Goal: Task Accomplishment & Management: Complete application form

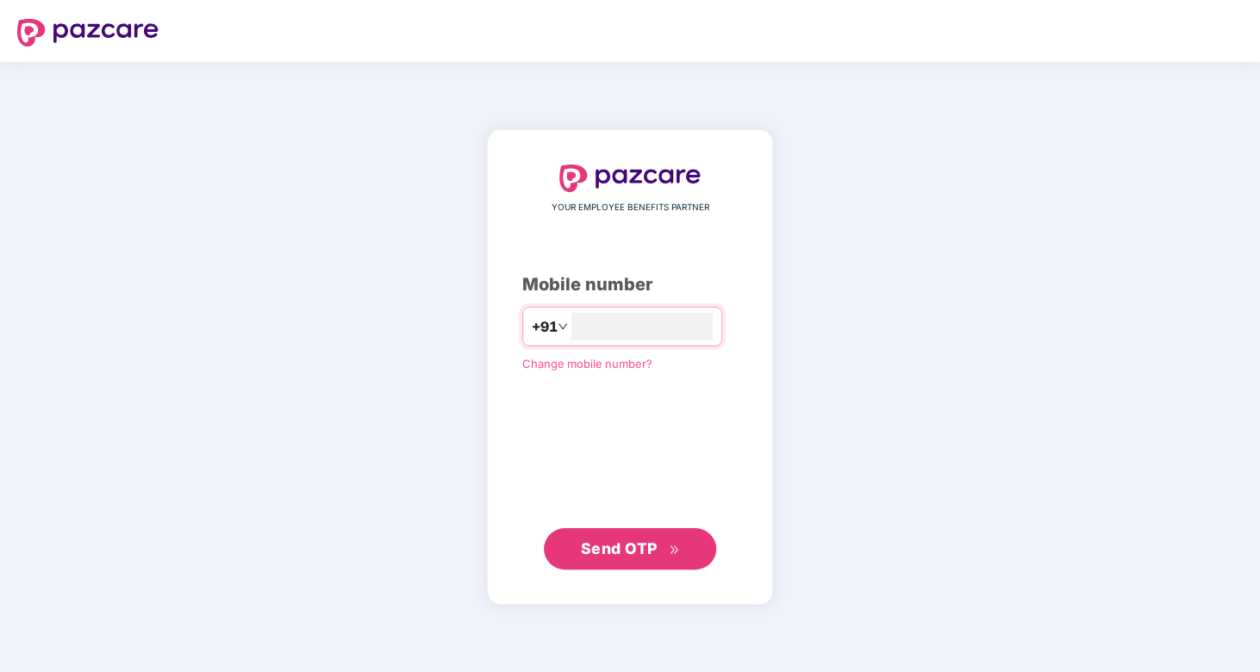
type input "**********"
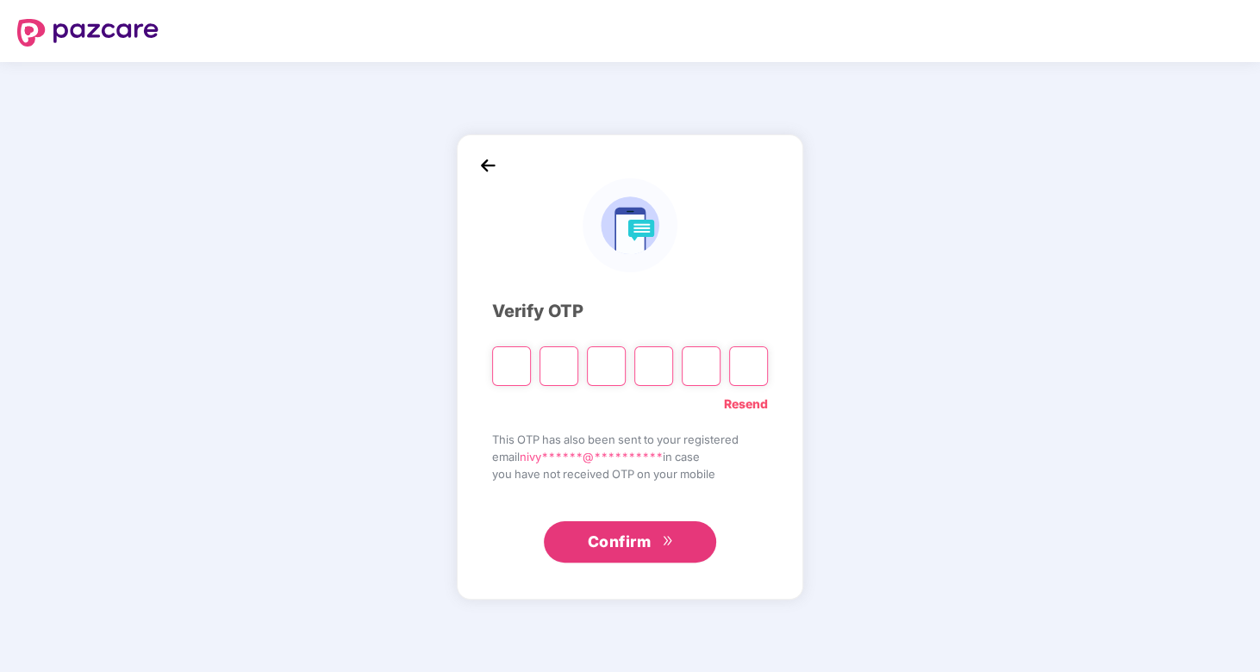
type input "*"
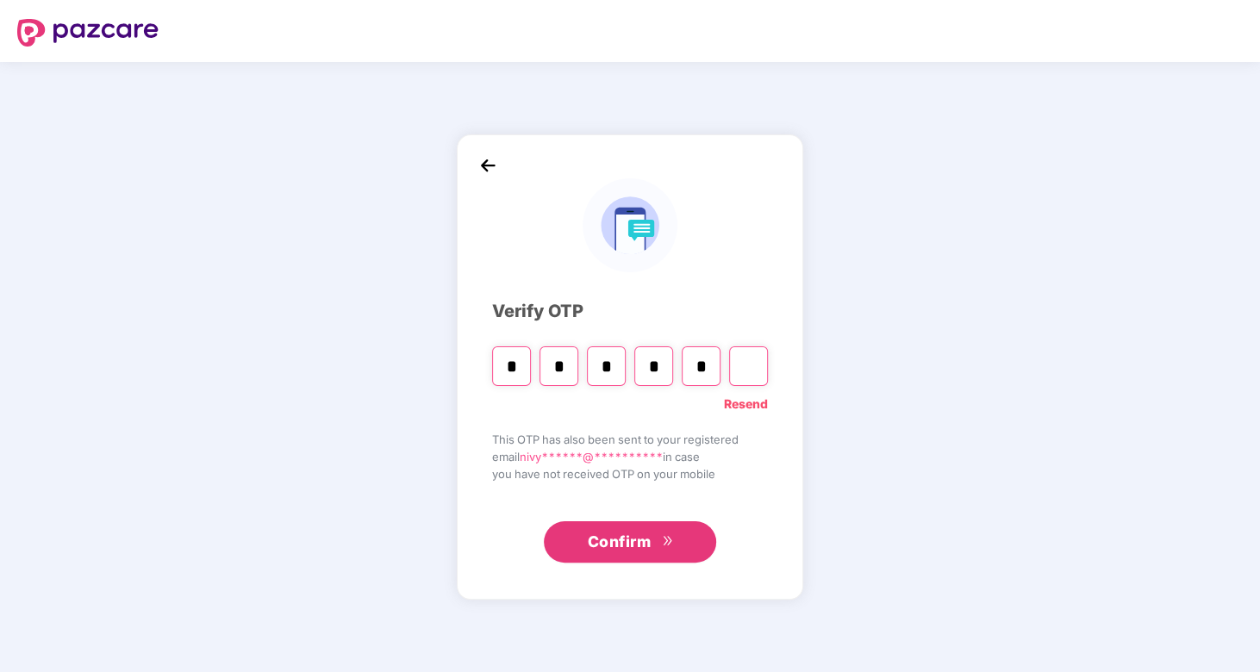
type input "*"
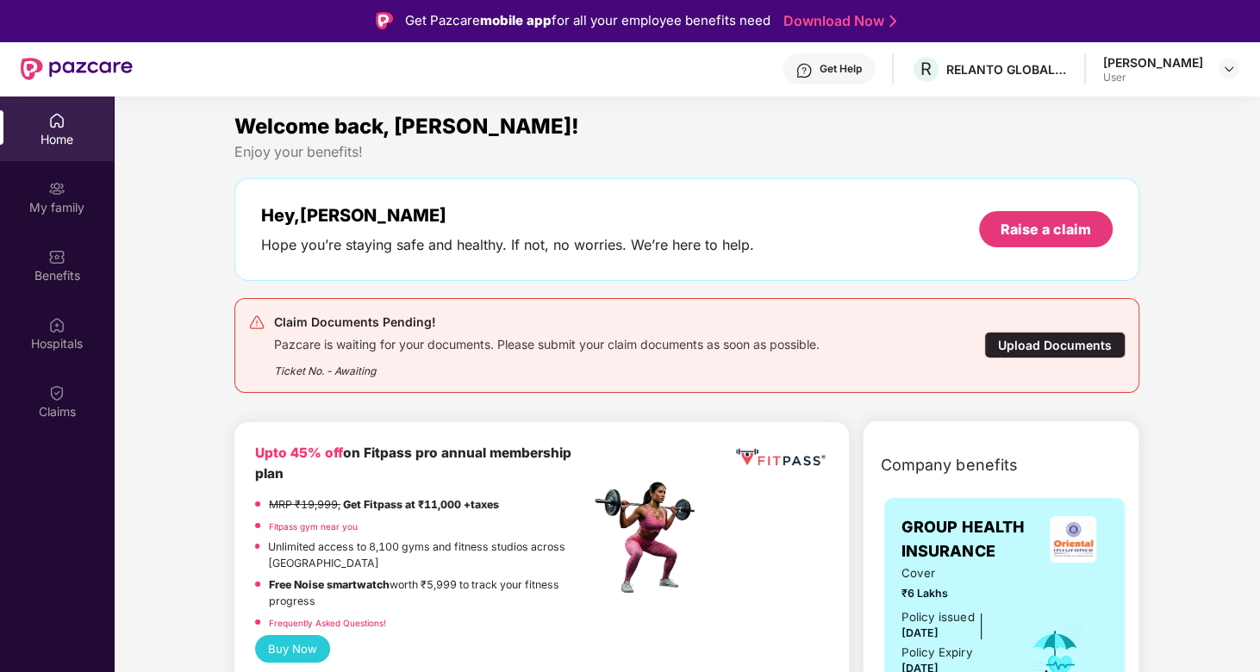
click at [1030, 340] on div "Upload Documents" at bounding box center [1054, 345] width 141 height 27
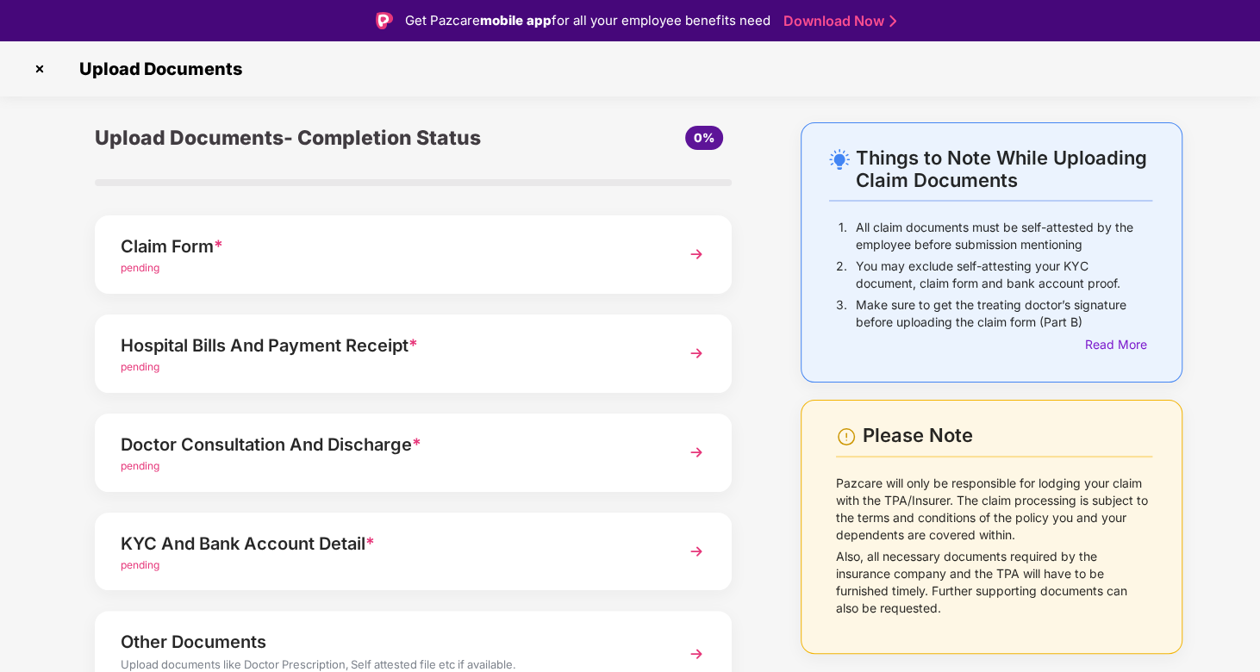
click at [700, 257] on img at bounding box center [696, 254] width 31 height 31
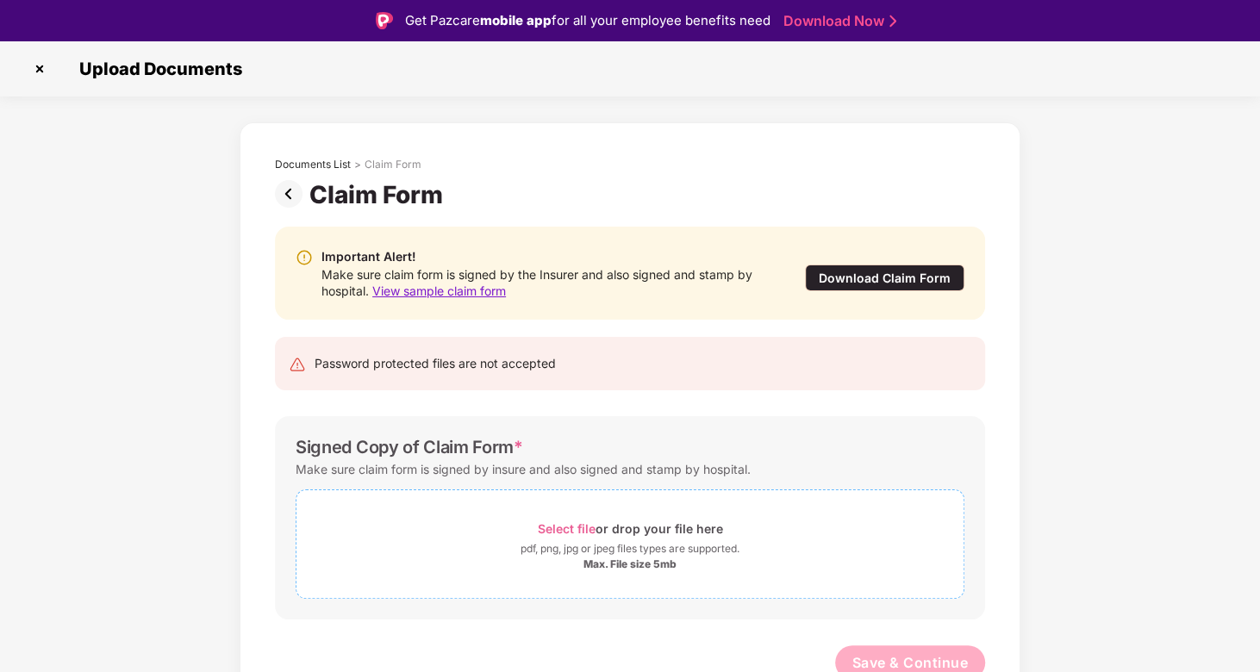
scroll to position [21, 0]
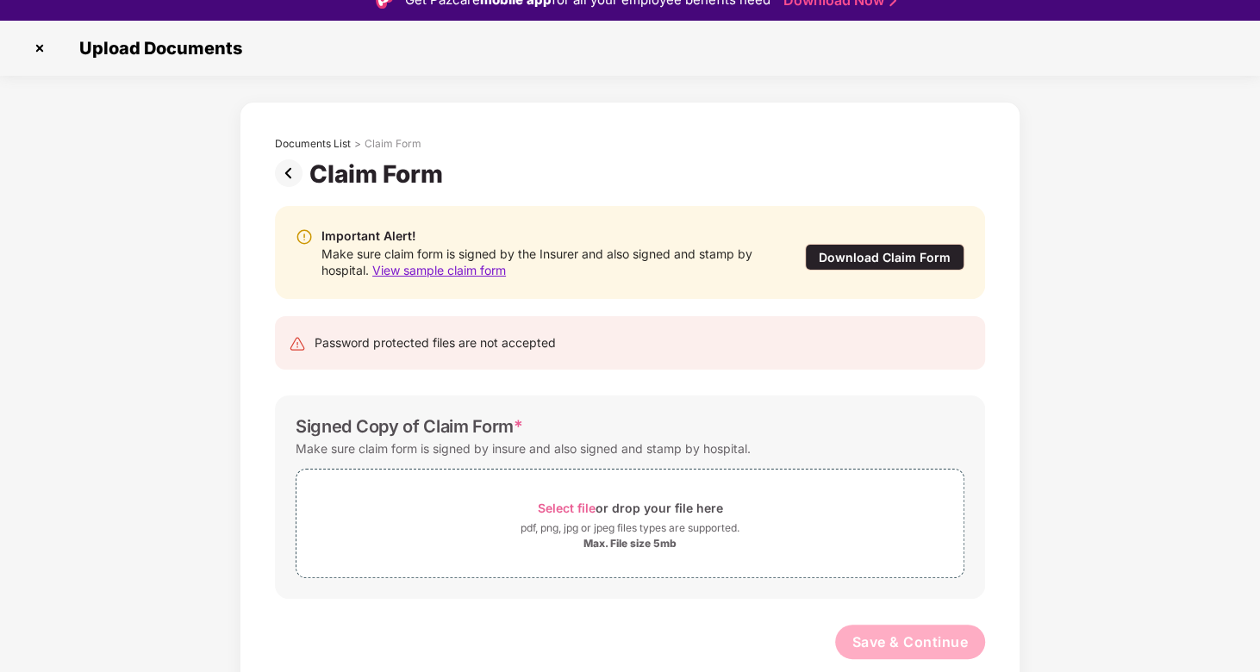
click at [474, 267] on span "View sample claim form" at bounding box center [439, 270] width 134 height 15
click at [550, 506] on span "Select file" at bounding box center [567, 508] width 58 height 15
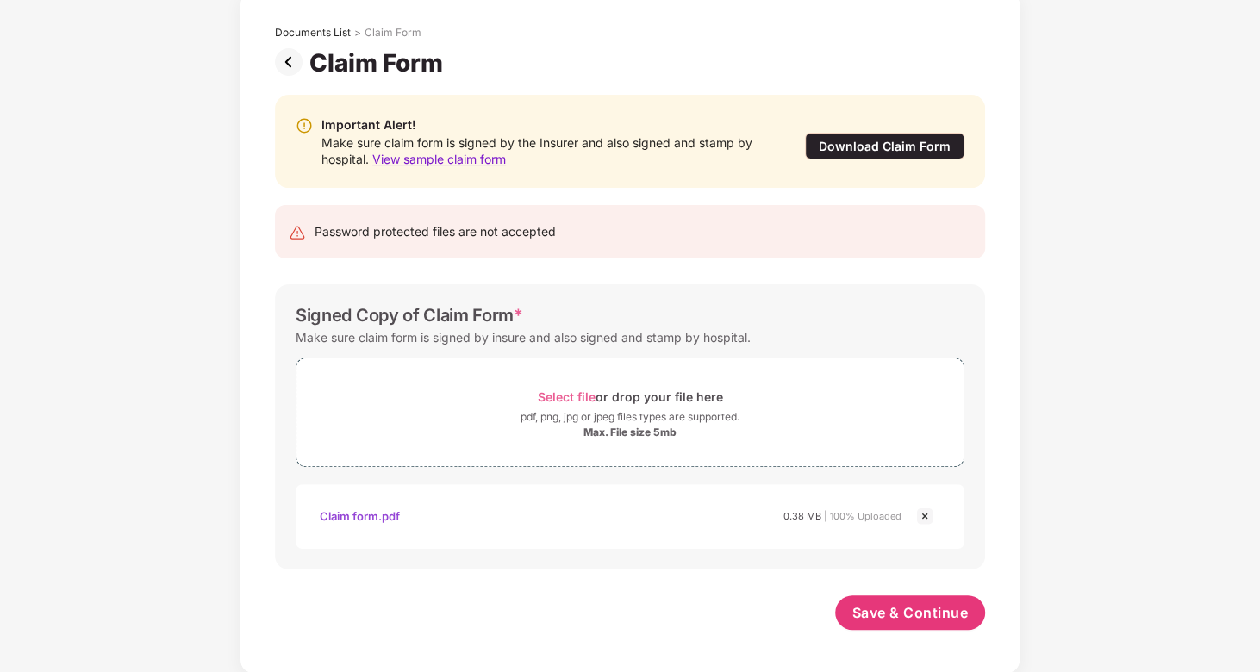
scroll to position [90, 0]
click at [901, 615] on span "Save & Continue" at bounding box center [910, 612] width 116 height 19
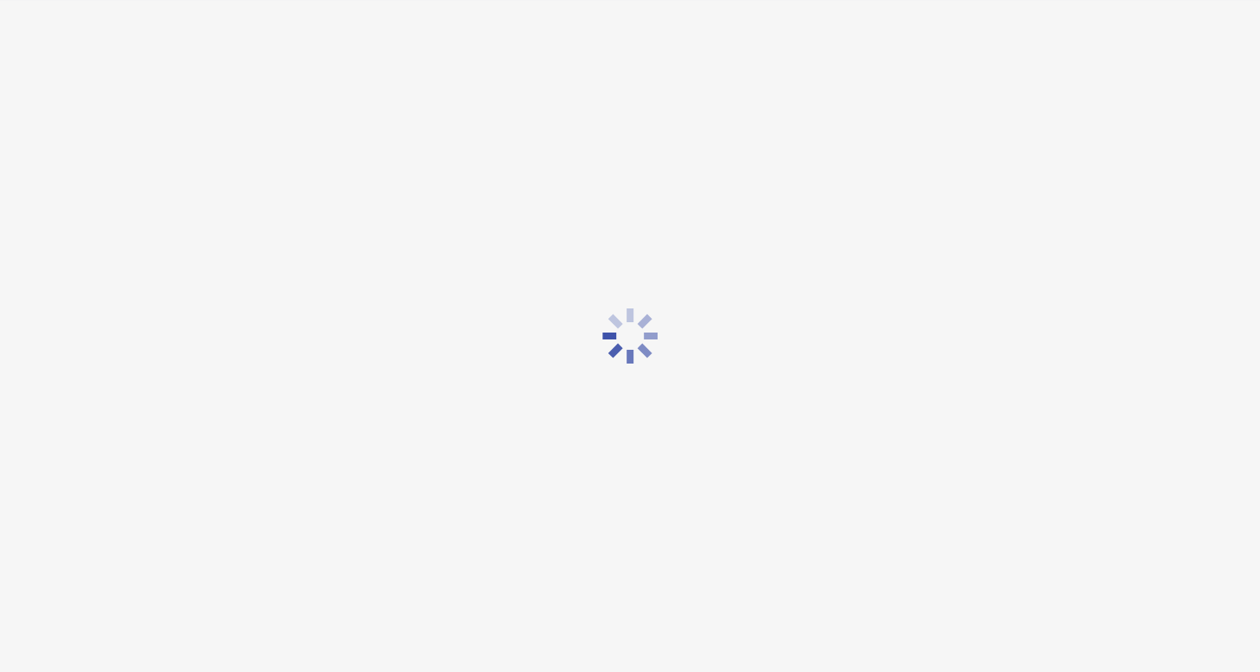
scroll to position [0, 0]
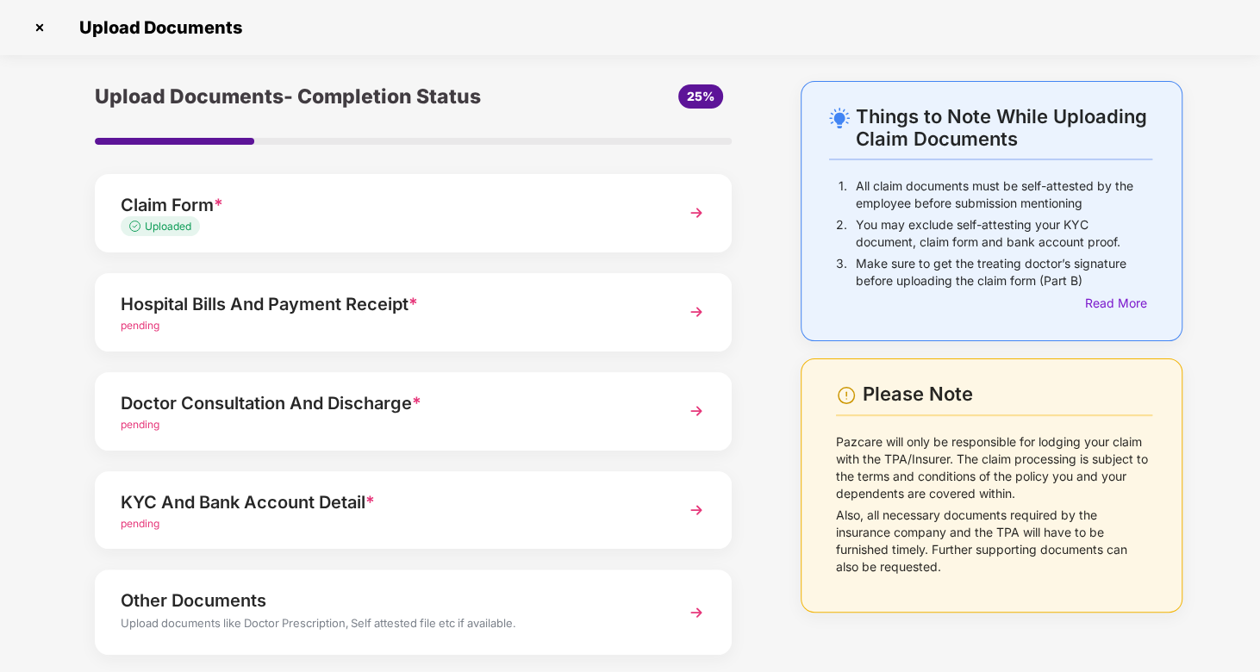
click at [699, 309] on img at bounding box center [696, 311] width 31 height 31
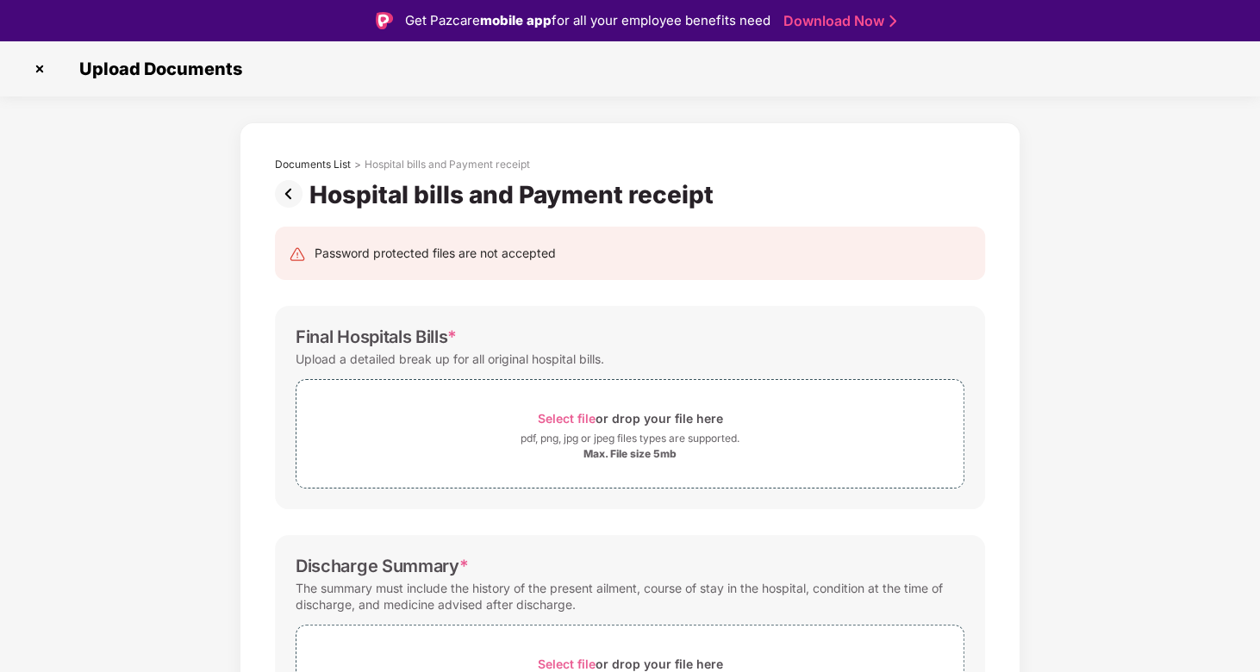
click at [731, 374] on div "Select file or drop your file here pdf, png, jpg or jpeg files types are suppor…" at bounding box center [630, 429] width 669 height 118
click at [585, 412] on span "Select file" at bounding box center [567, 418] width 58 height 15
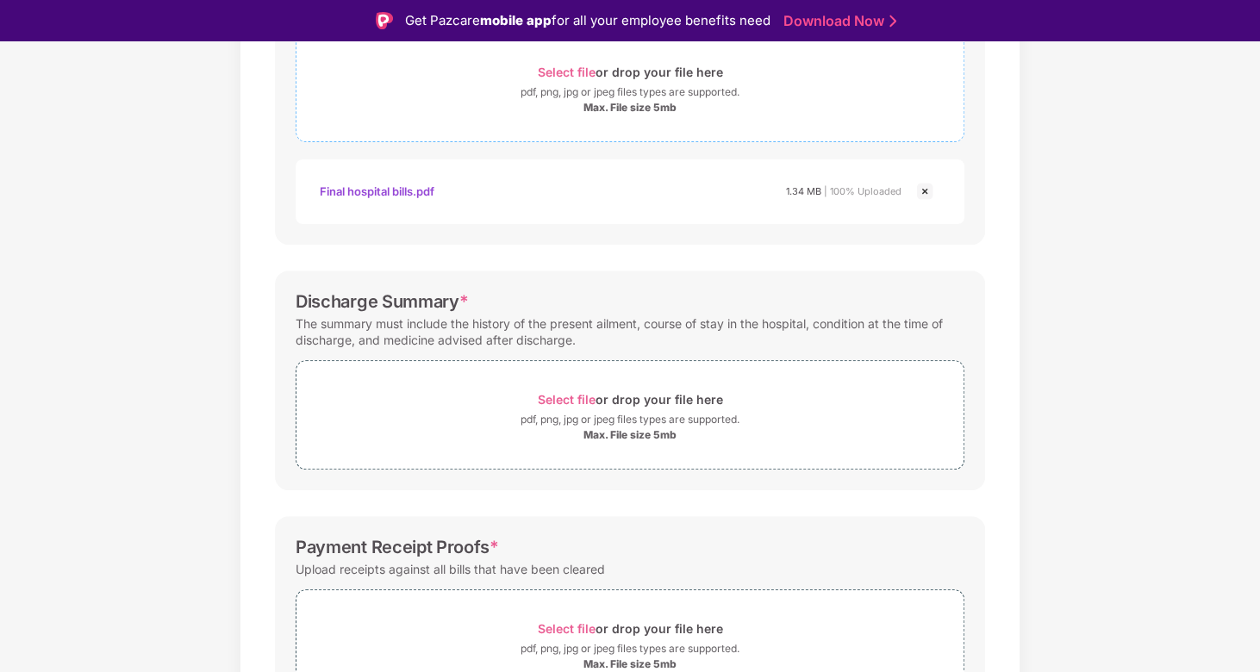
scroll to position [348, 0]
click at [574, 388] on div "Select file or drop your file here" at bounding box center [630, 397] width 185 height 23
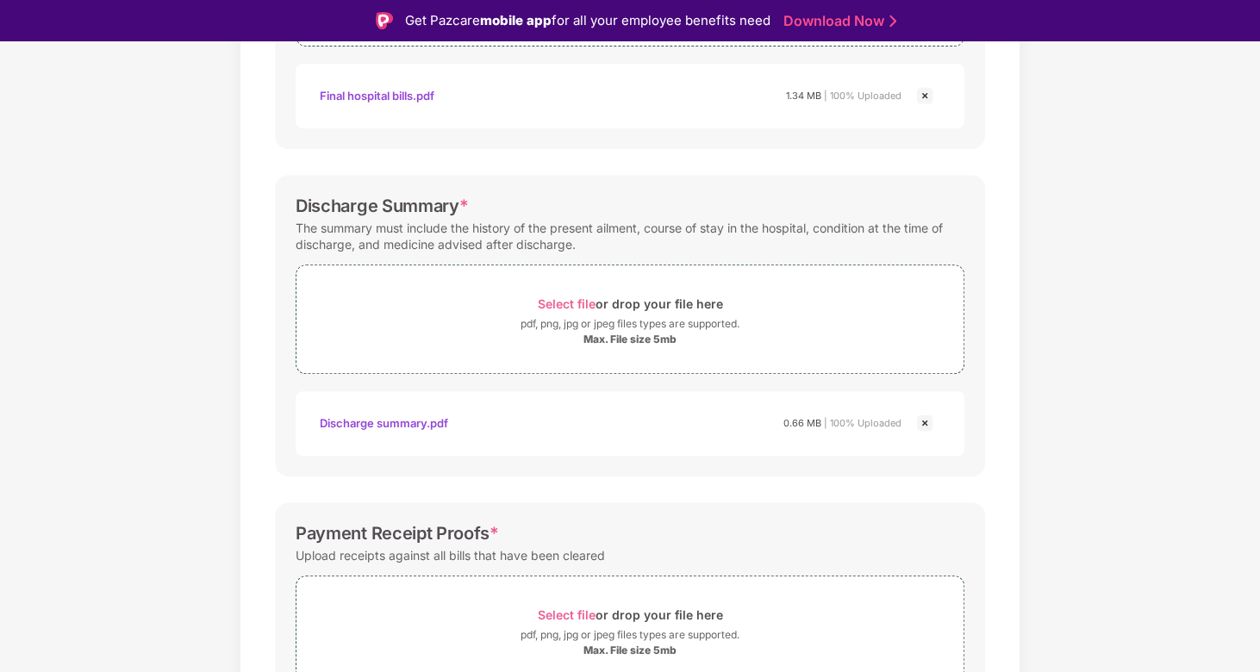
scroll to position [535, 0]
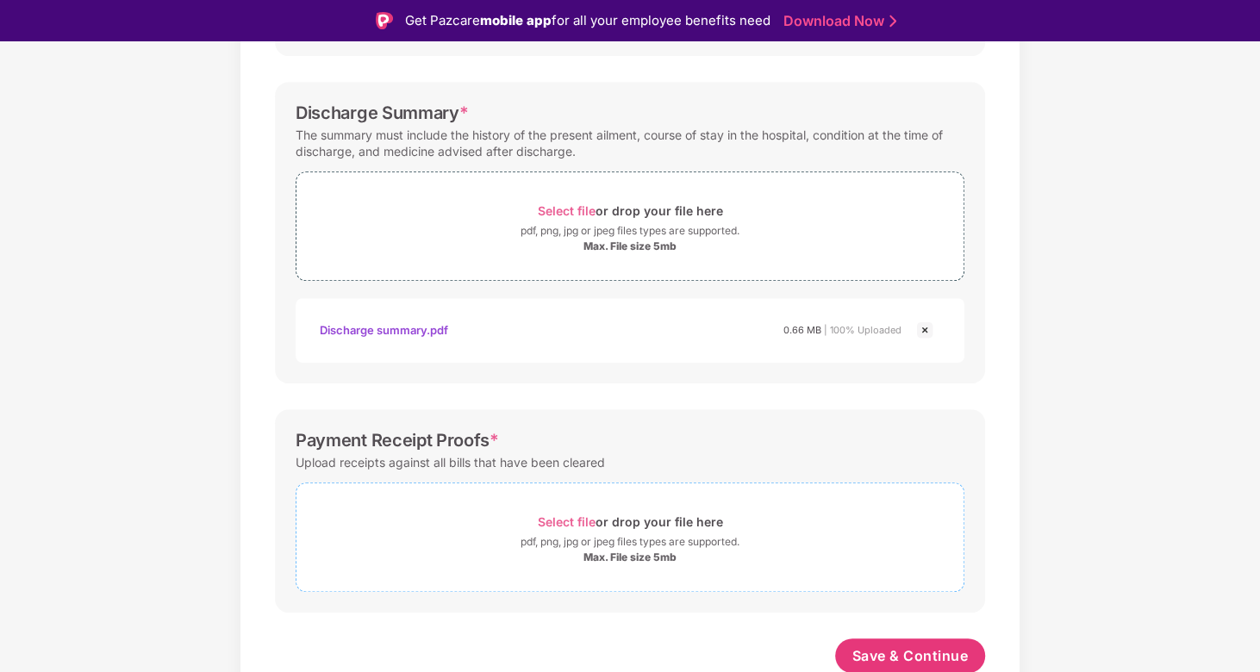
click at [556, 523] on span "Select file" at bounding box center [567, 521] width 58 height 15
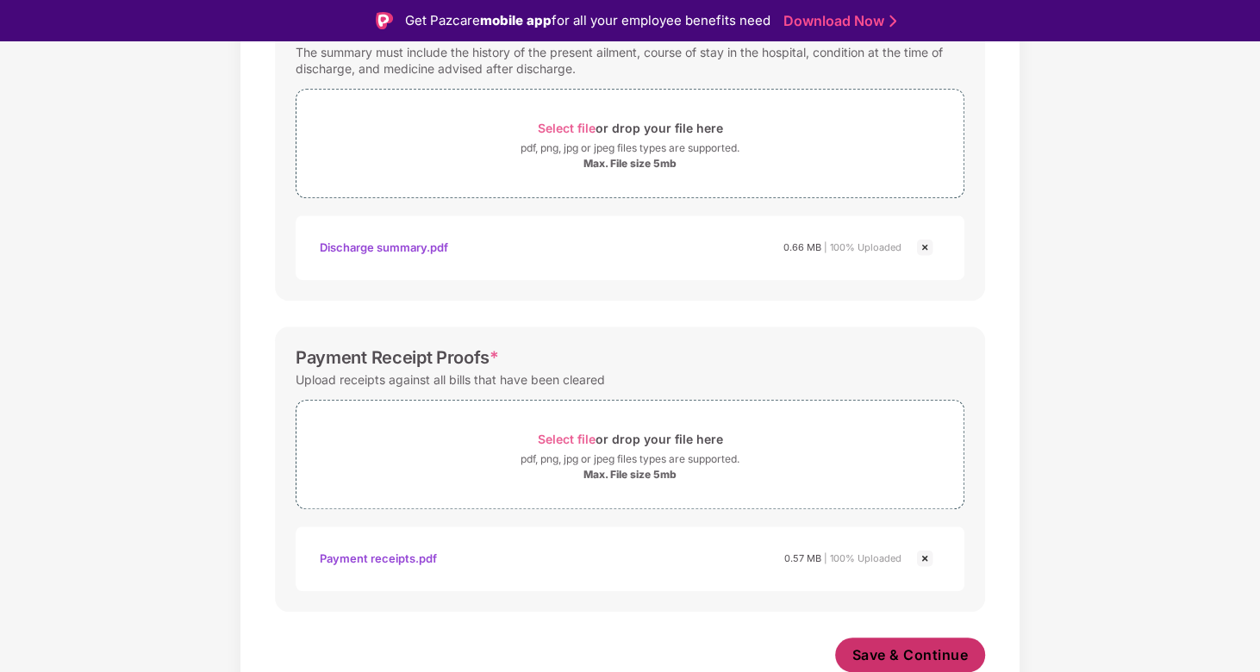
scroll to position [617, 0]
click at [958, 653] on span "Save & Continue" at bounding box center [910, 655] width 116 height 19
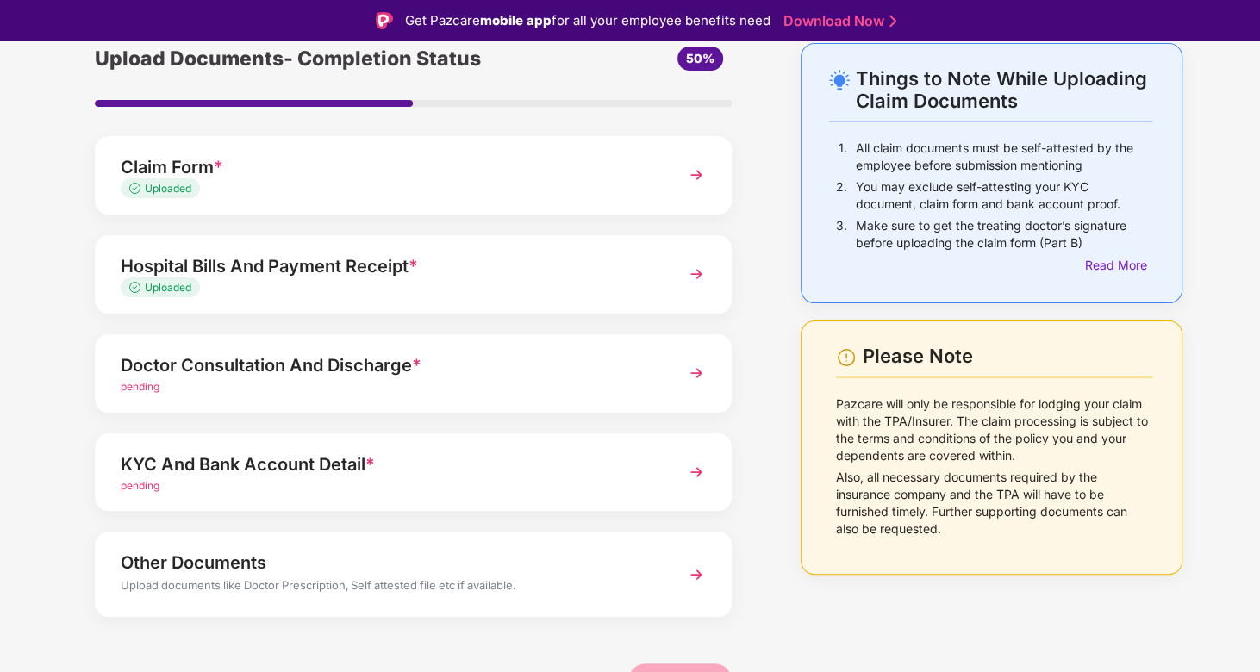
scroll to position [90, 0]
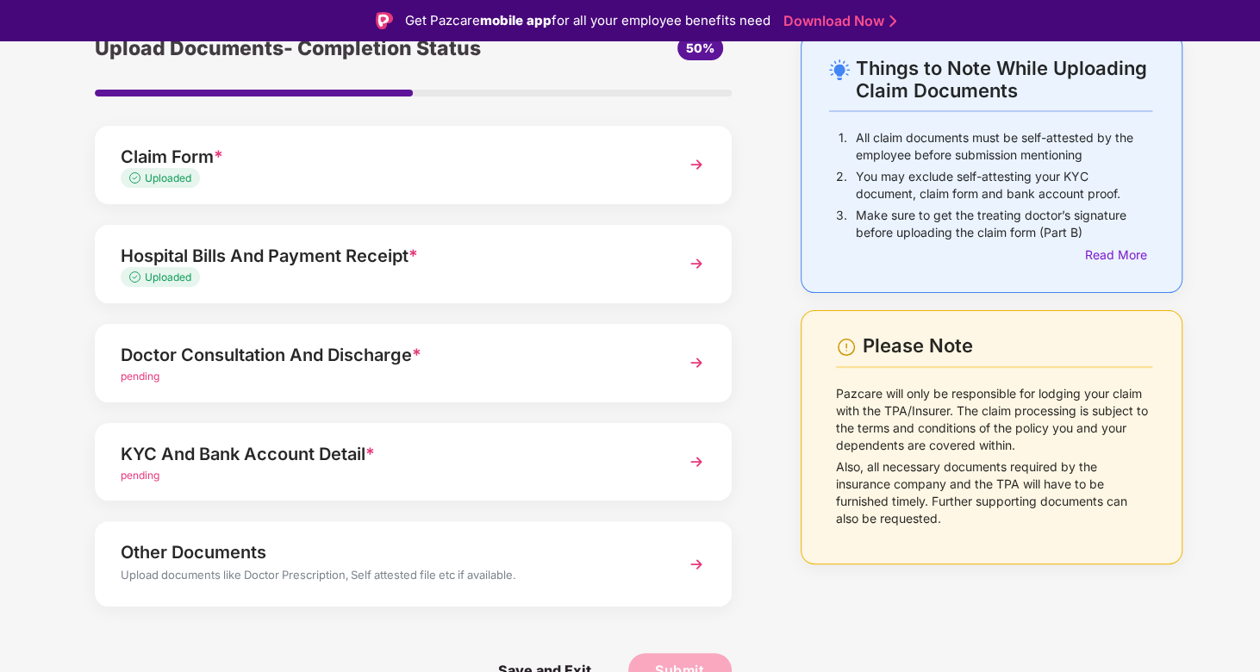
click at [709, 351] on img at bounding box center [696, 362] width 31 height 31
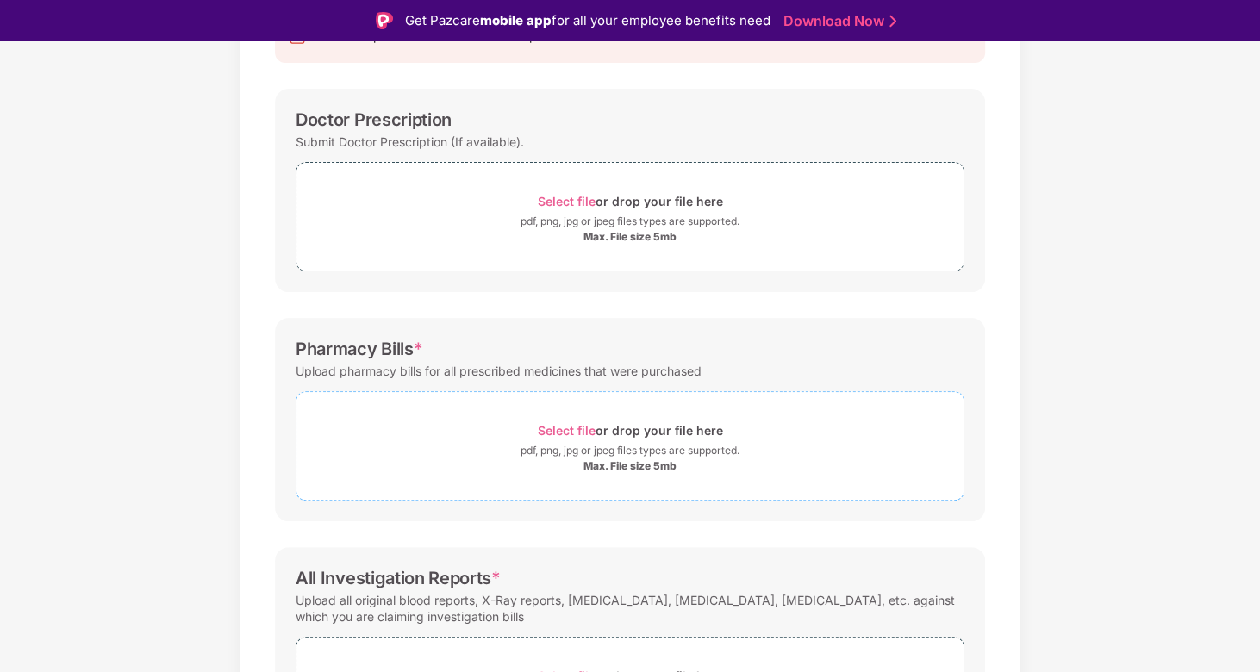
scroll to position [240, 0]
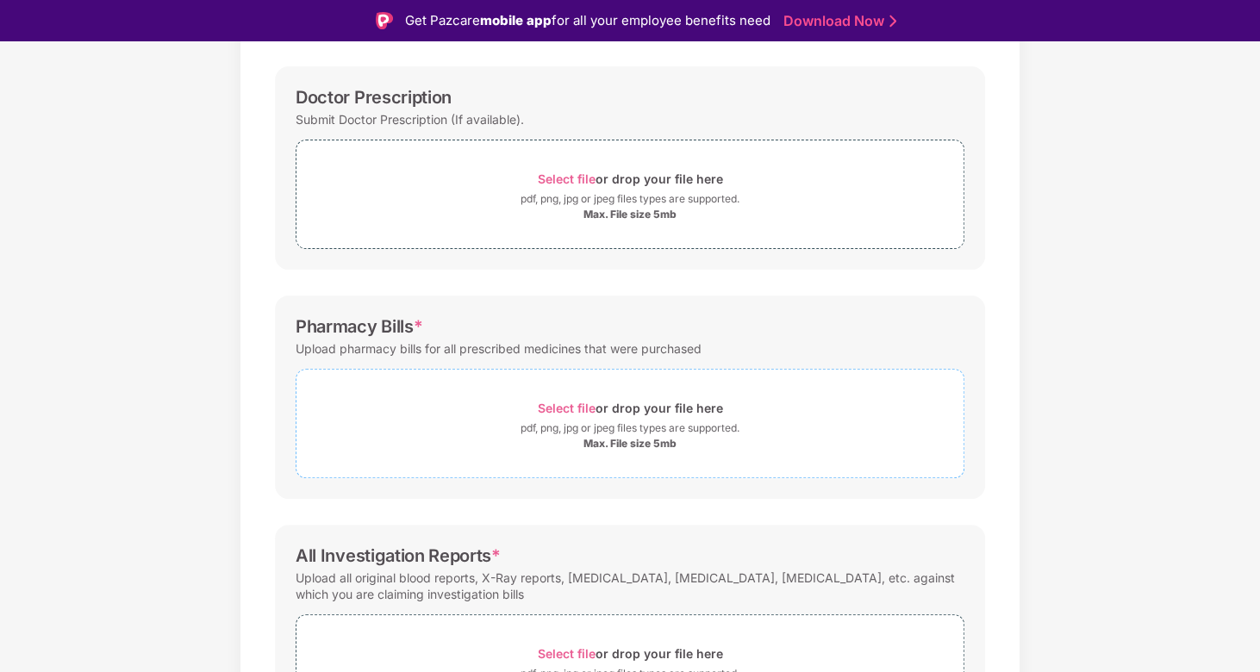
click at [566, 405] on span "Select file" at bounding box center [567, 408] width 58 height 15
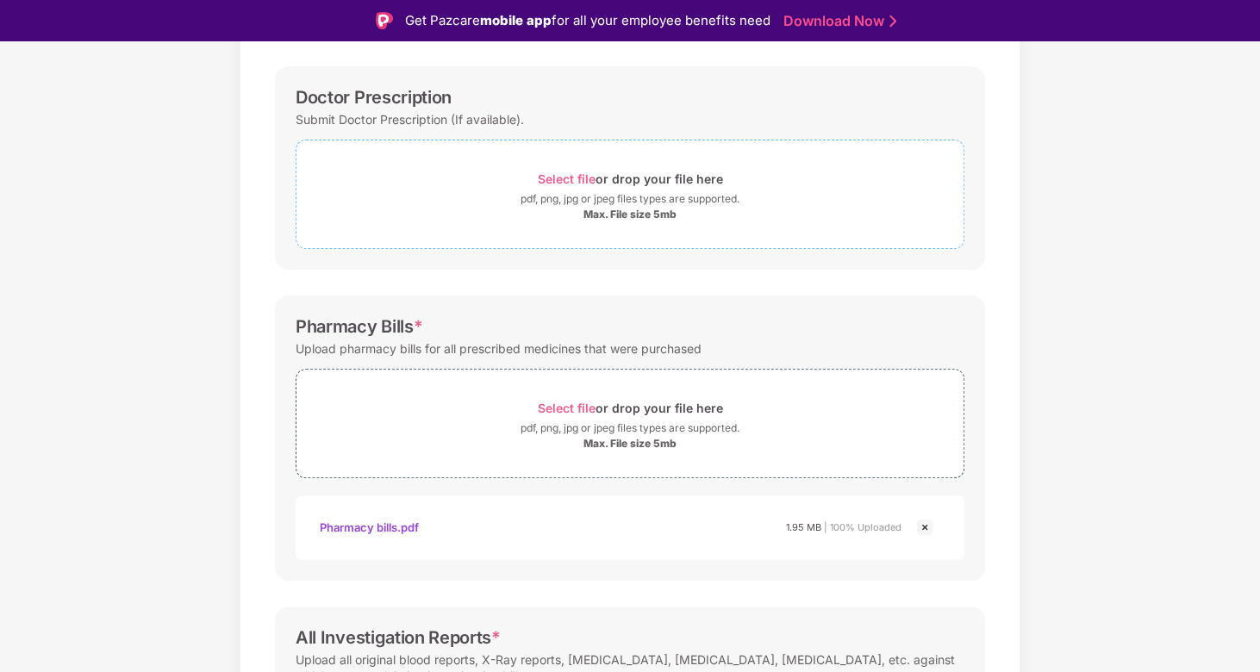
click at [563, 176] on span "Select file" at bounding box center [567, 178] width 58 height 15
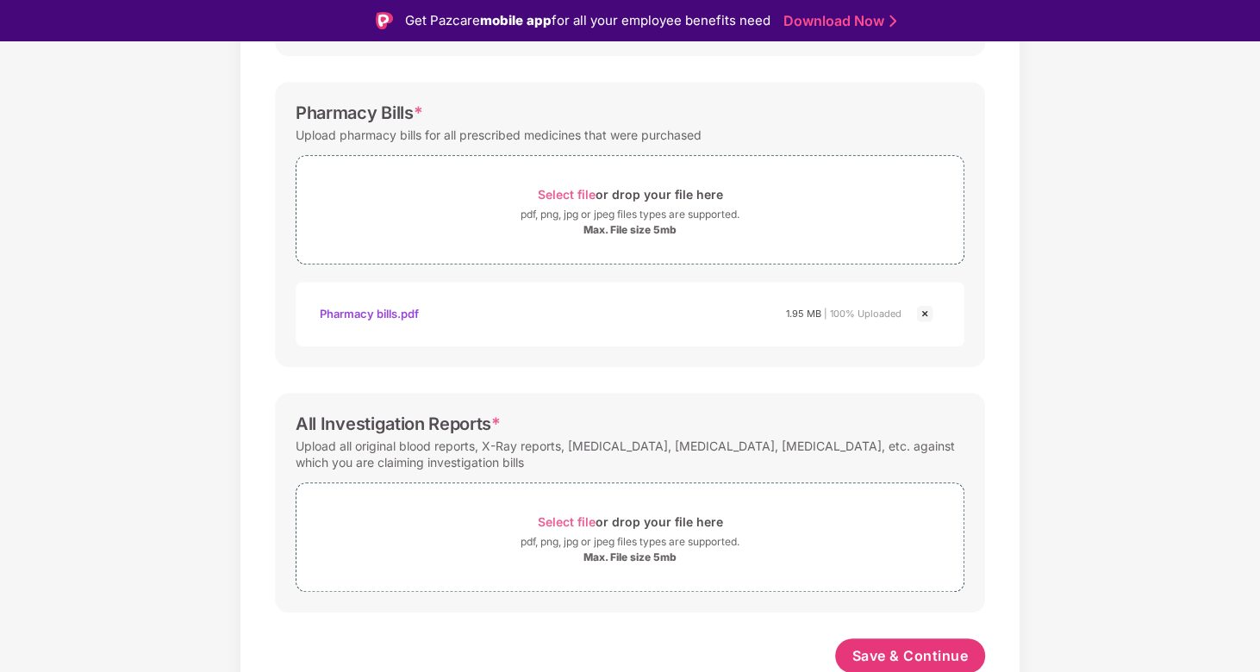
scroll to position [41, 0]
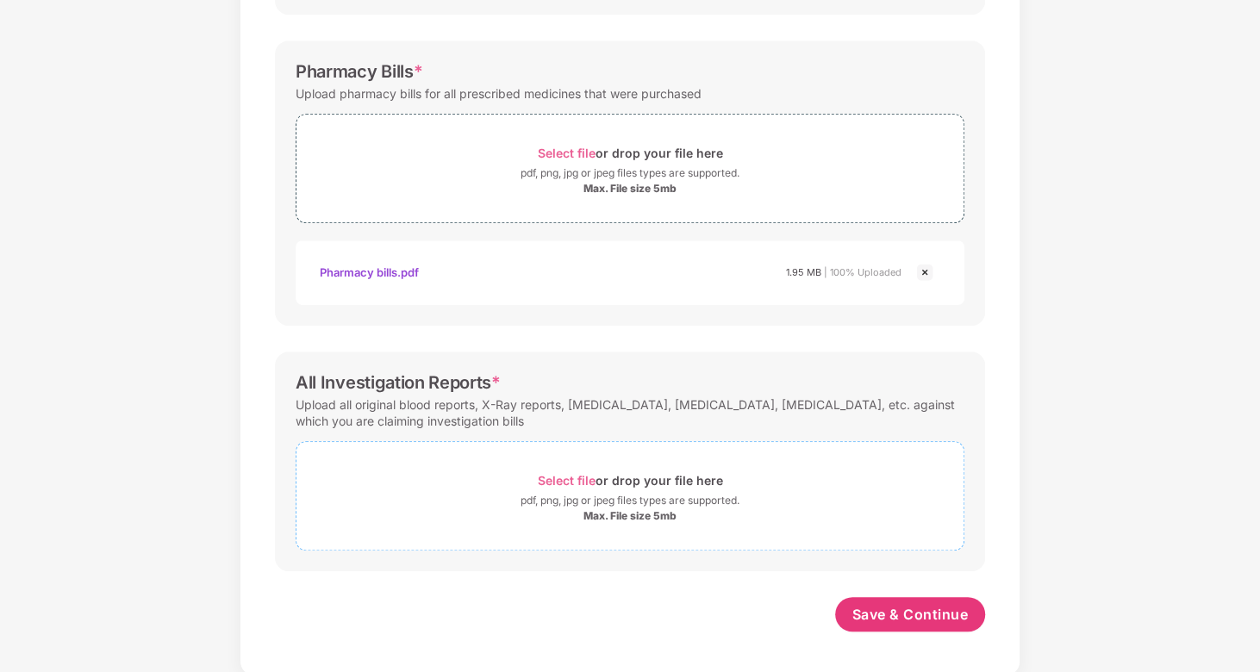
click at [561, 483] on span "Select file" at bounding box center [567, 480] width 58 height 15
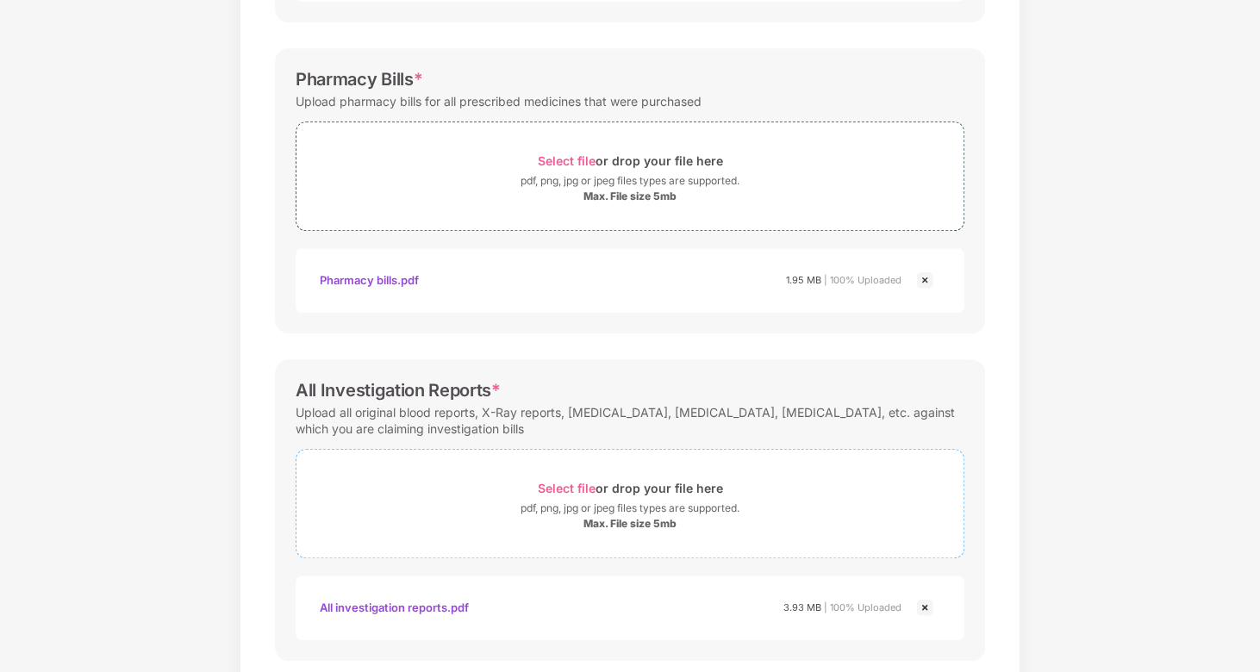
scroll to position [617, 0]
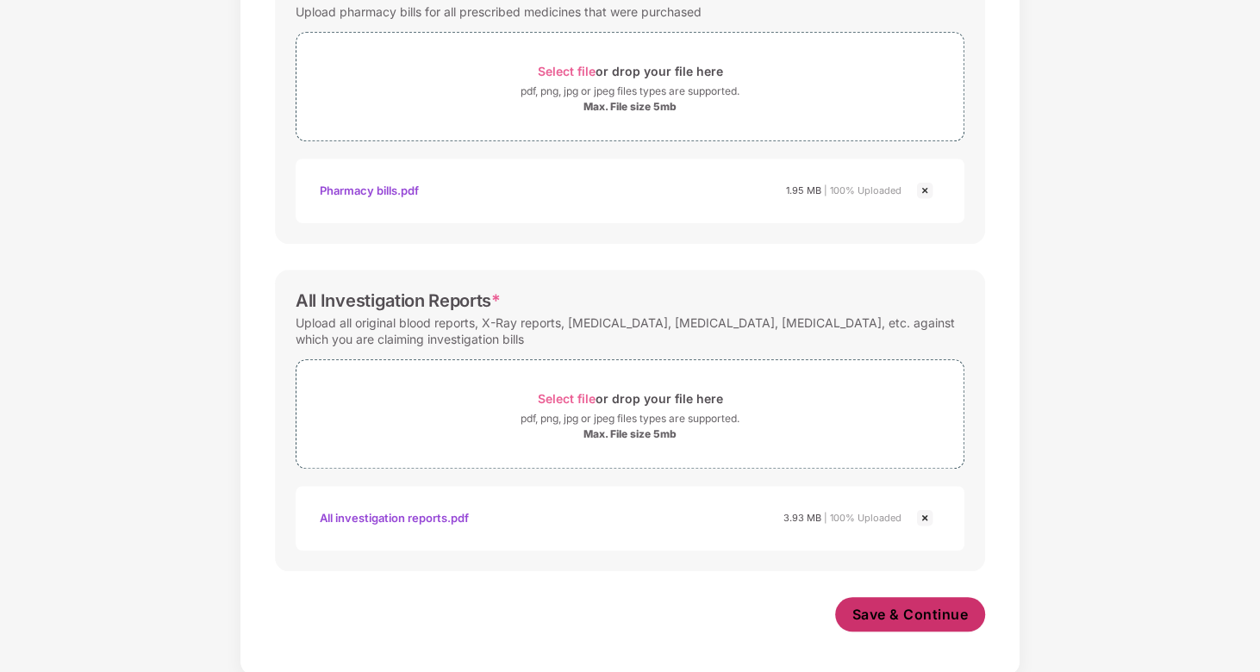
click at [924, 615] on span "Save & Continue" at bounding box center [910, 614] width 116 height 19
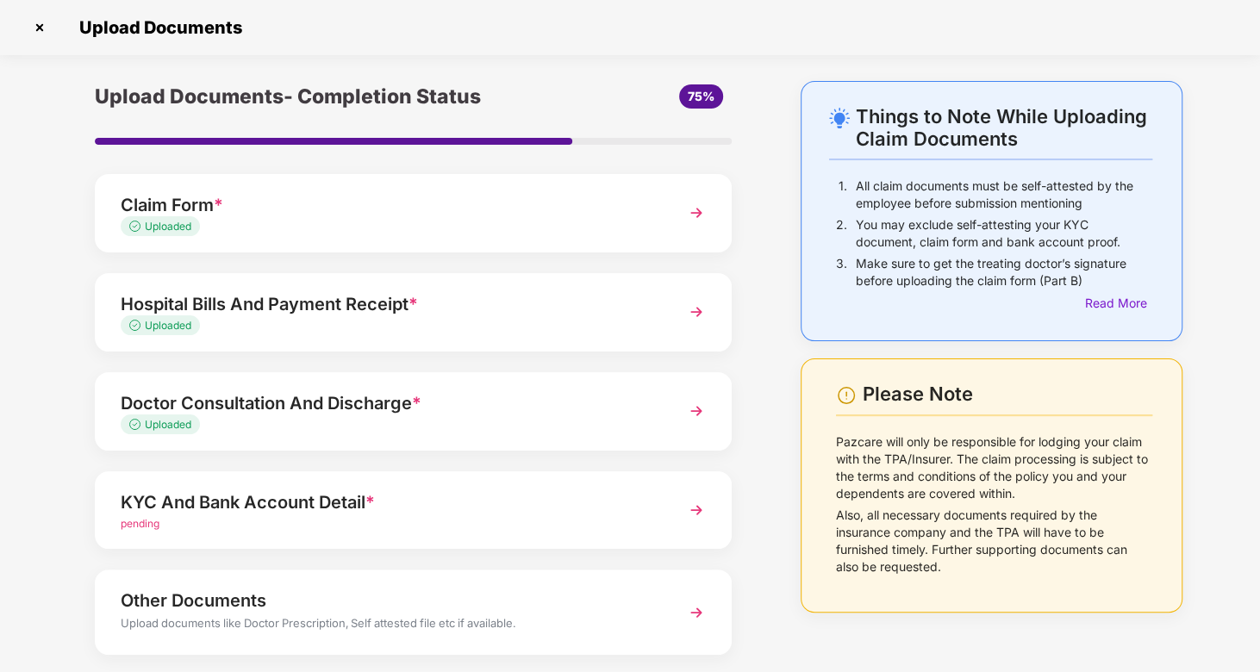
scroll to position [90, 0]
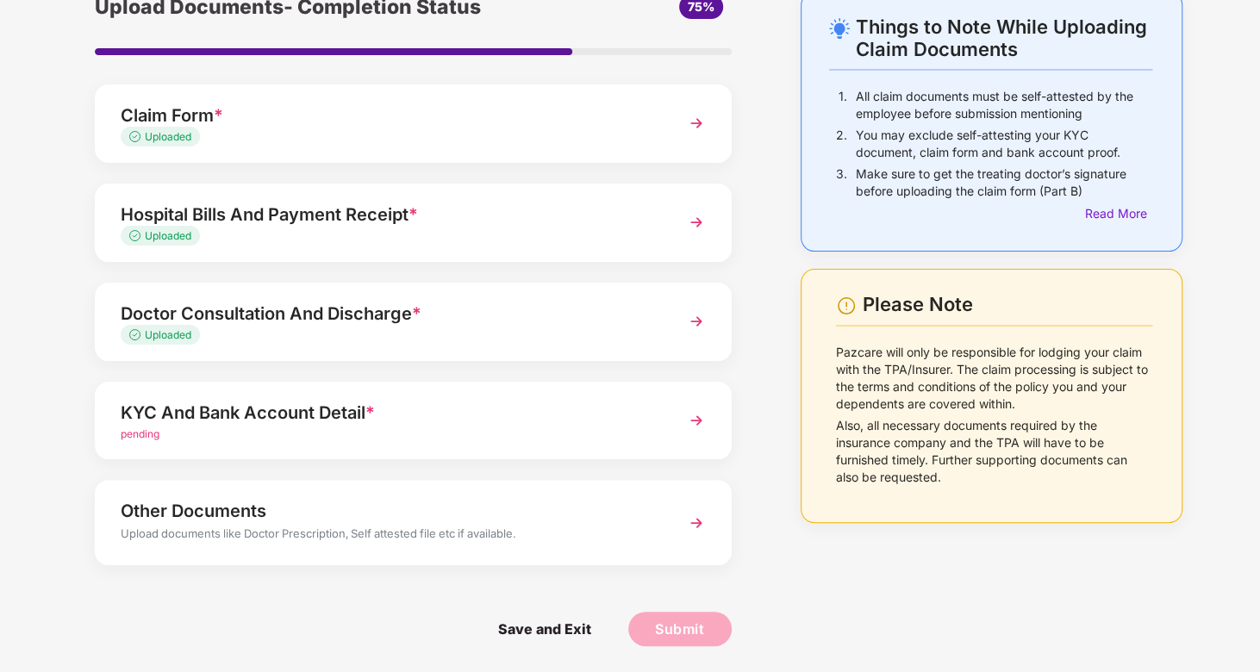
click at [698, 414] on img at bounding box center [696, 420] width 31 height 31
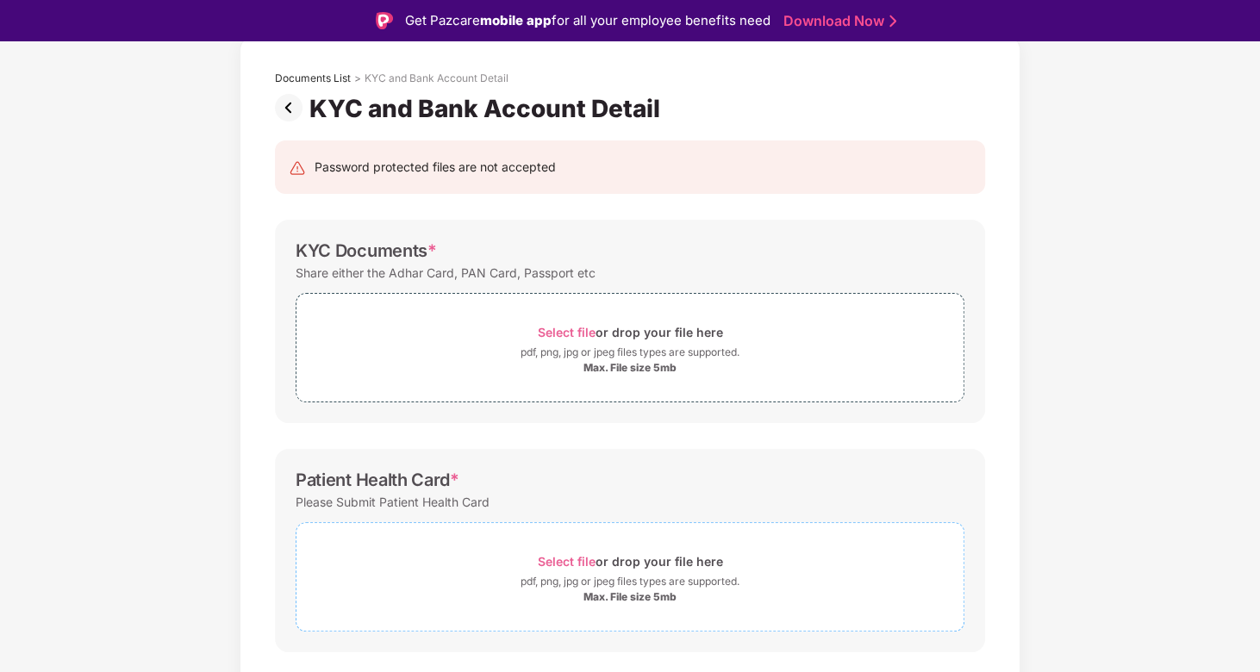
scroll to position [80, 0]
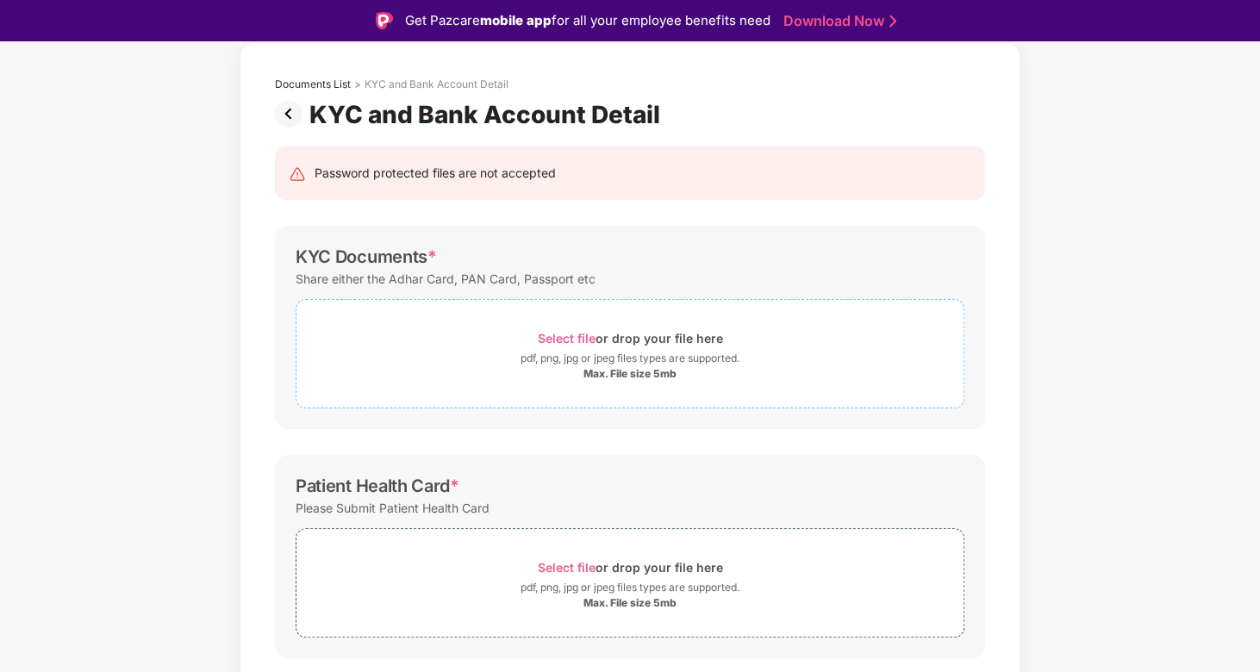
click at [573, 333] on span "Select file" at bounding box center [567, 338] width 58 height 15
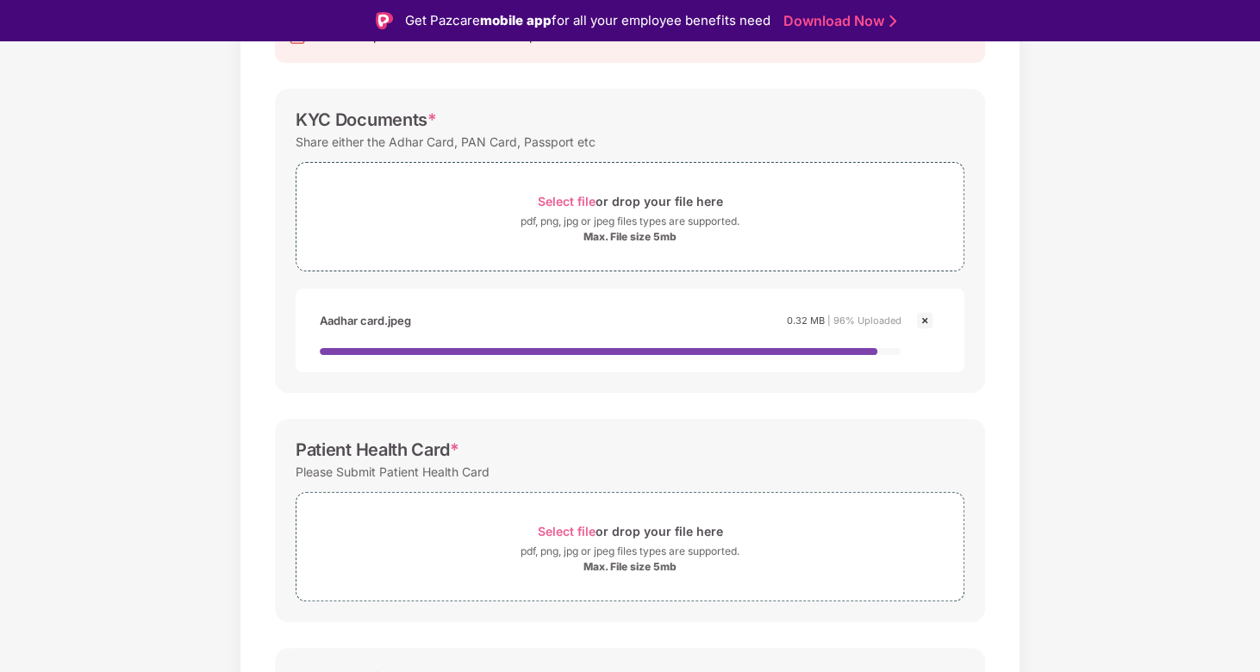
scroll to position [339, 0]
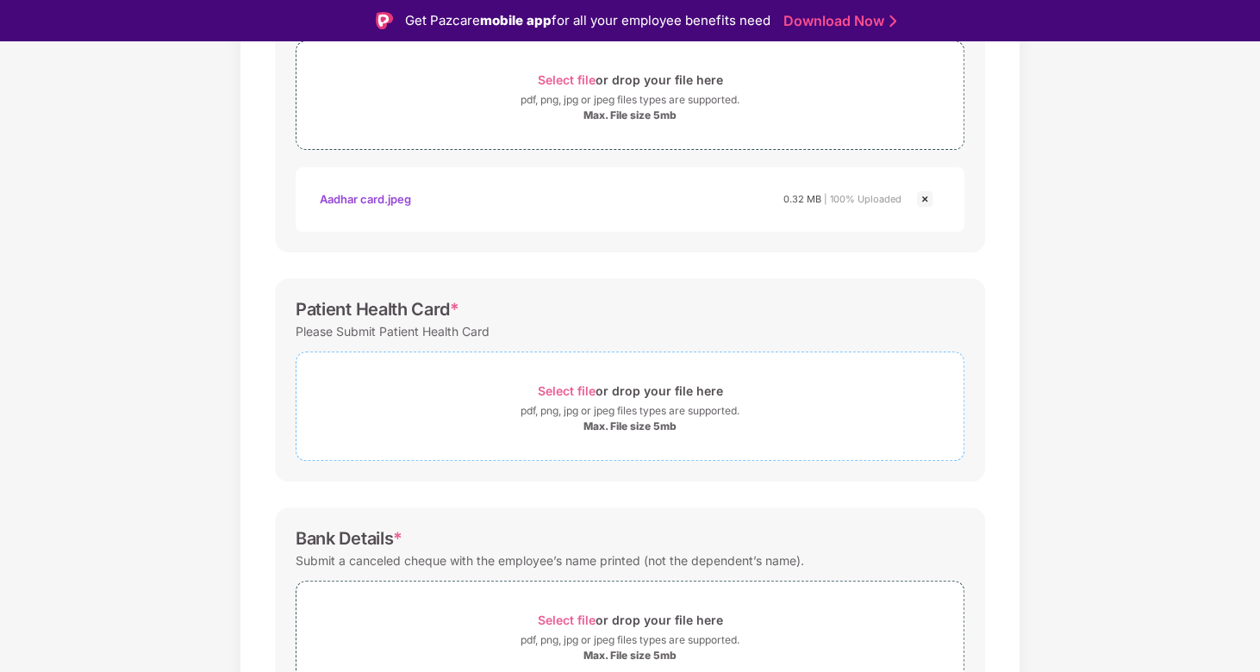
click at [569, 389] on span "Select file" at bounding box center [567, 390] width 58 height 15
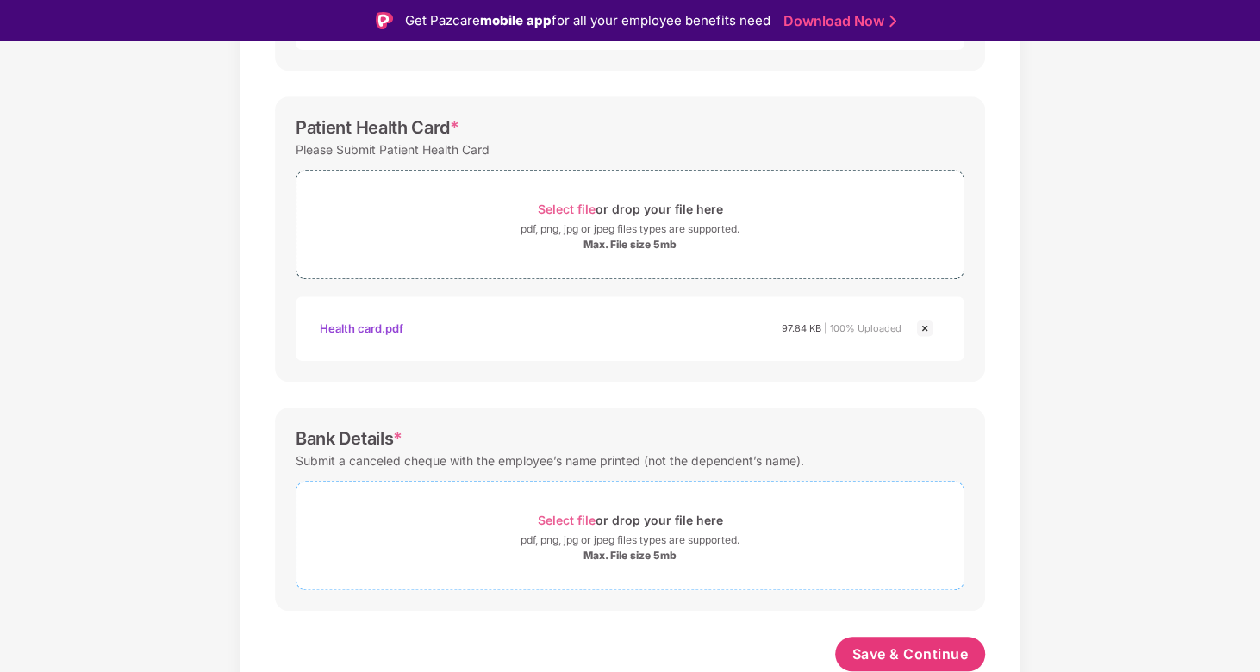
click at [578, 520] on span "Select file" at bounding box center [567, 520] width 58 height 15
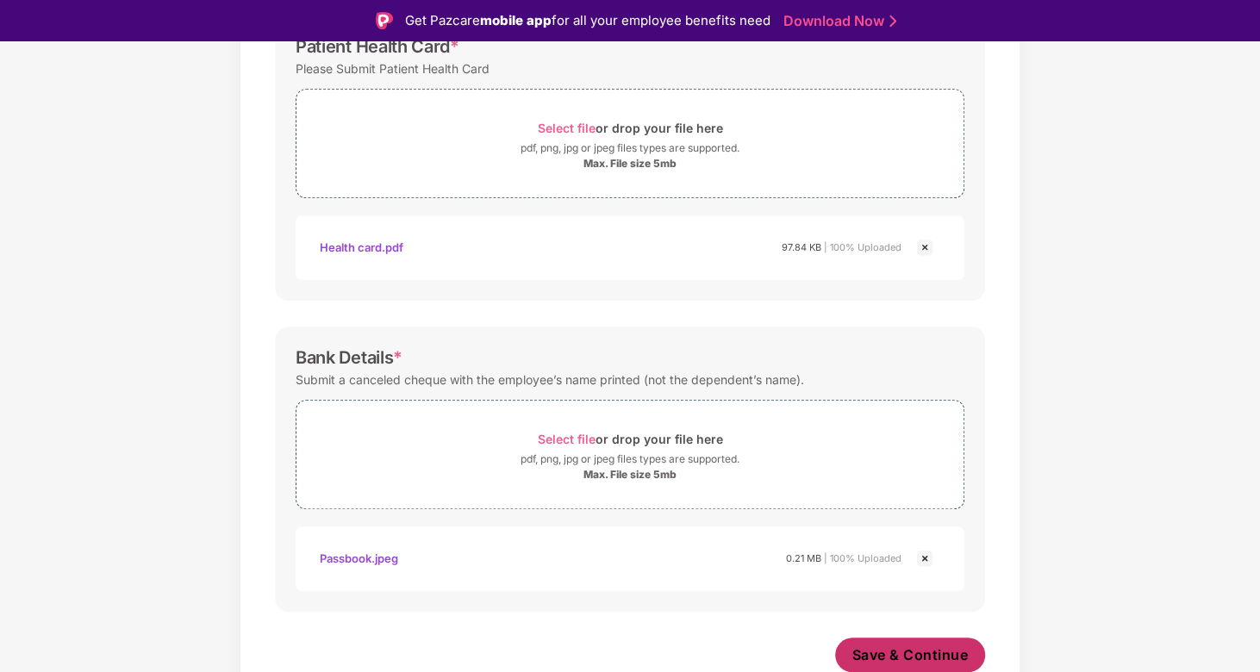
scroll to position [601, 0]
click at [924, 647] on span "Save & Continue" at bounding box center [910, 655] width 116 height 19
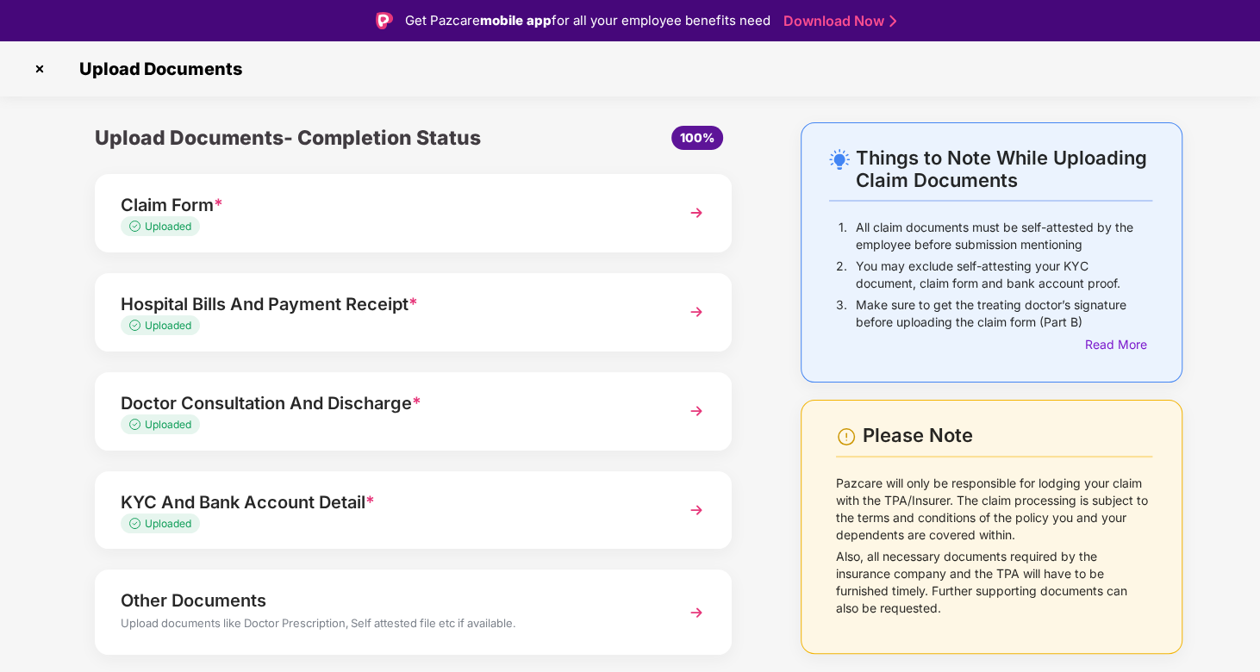
scroll to position [48, 0]
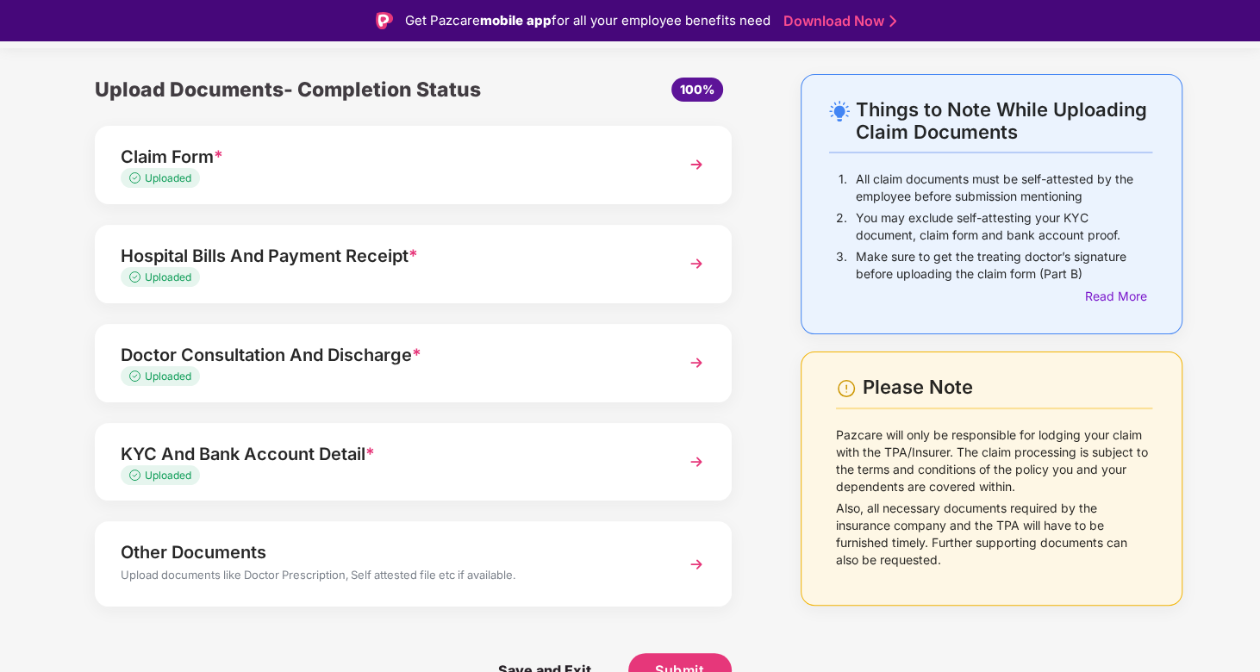
click at [686, 557] on img at bounding box center [696, 564] width 31 height 31
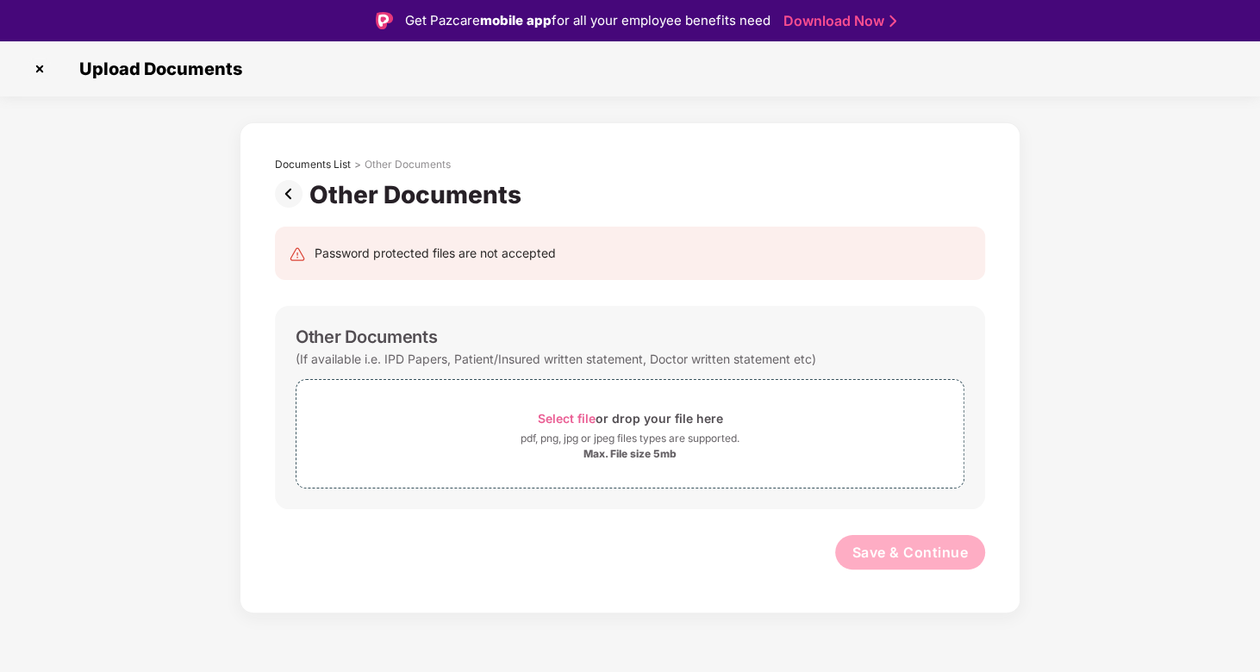
scroll to position [0, 0]
click at [38, 66] on img at bounding box center [40, 69] width 28 height 28
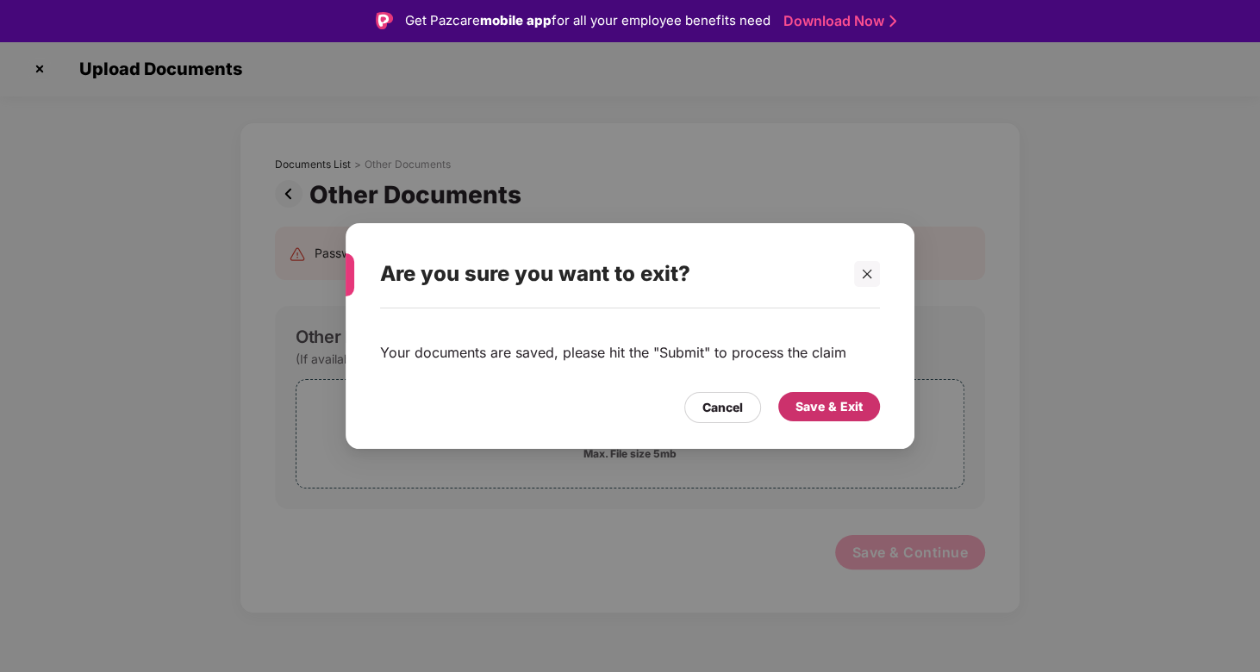
click at [796, 411] on div "Save & Exit" at bounding box center [828, 406] width 67 height 19
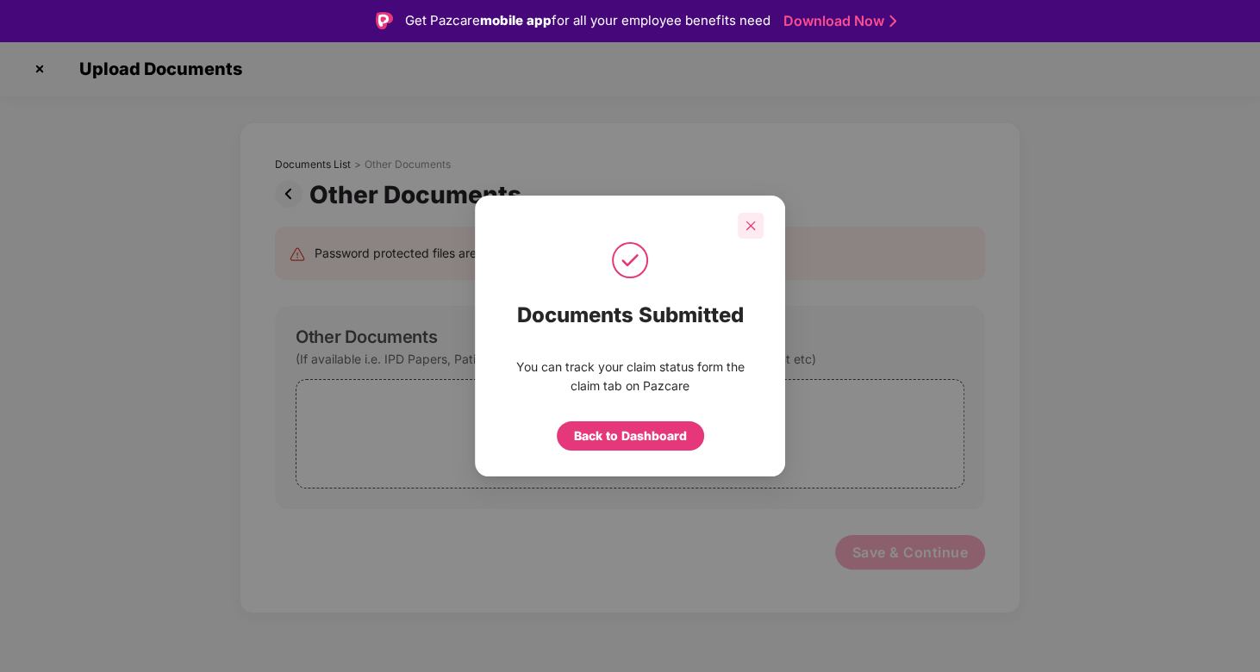
click at [748, 235] on div at bounding box center [750, 226] width 26 height 26
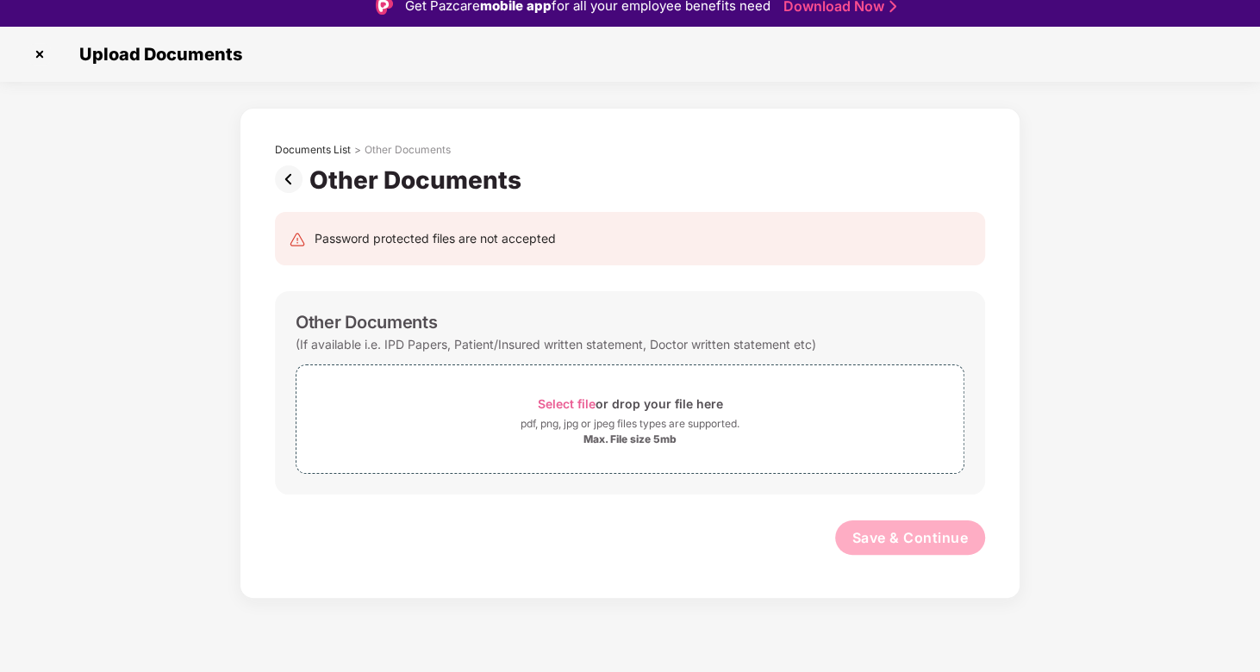
scroll to position [14, 0]
click at [328, 149] on div "Documents List" at bounding box center [313, 151] width 76 height 14
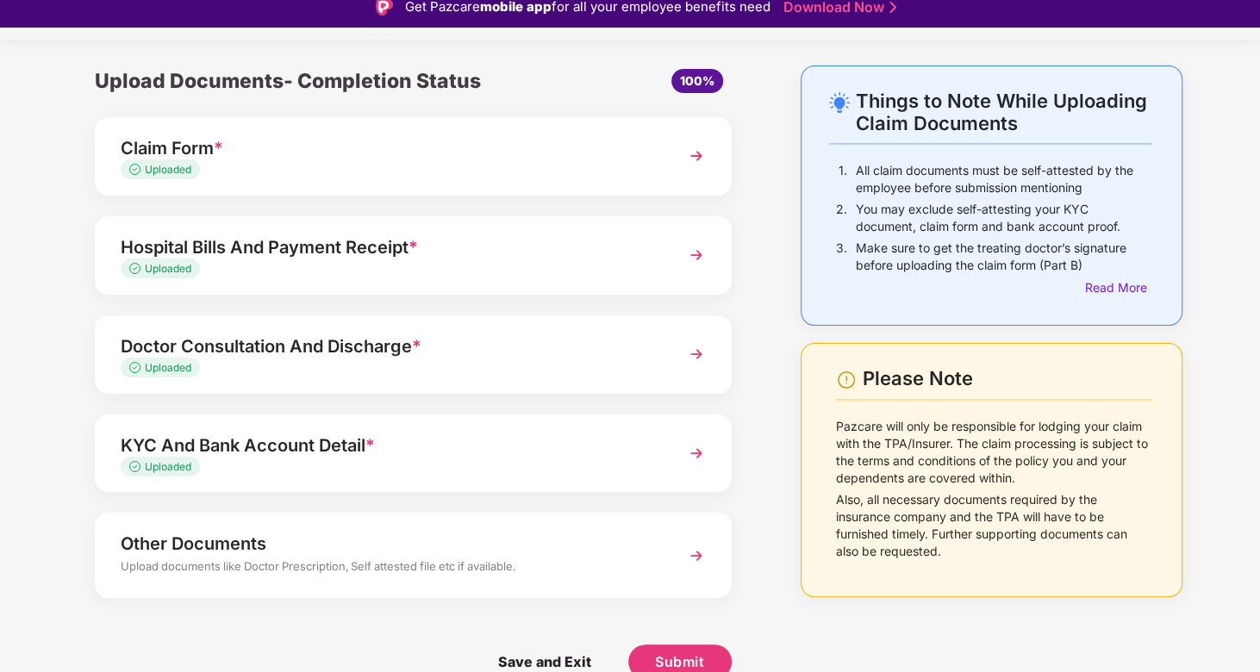
scroll to position [48, 0]
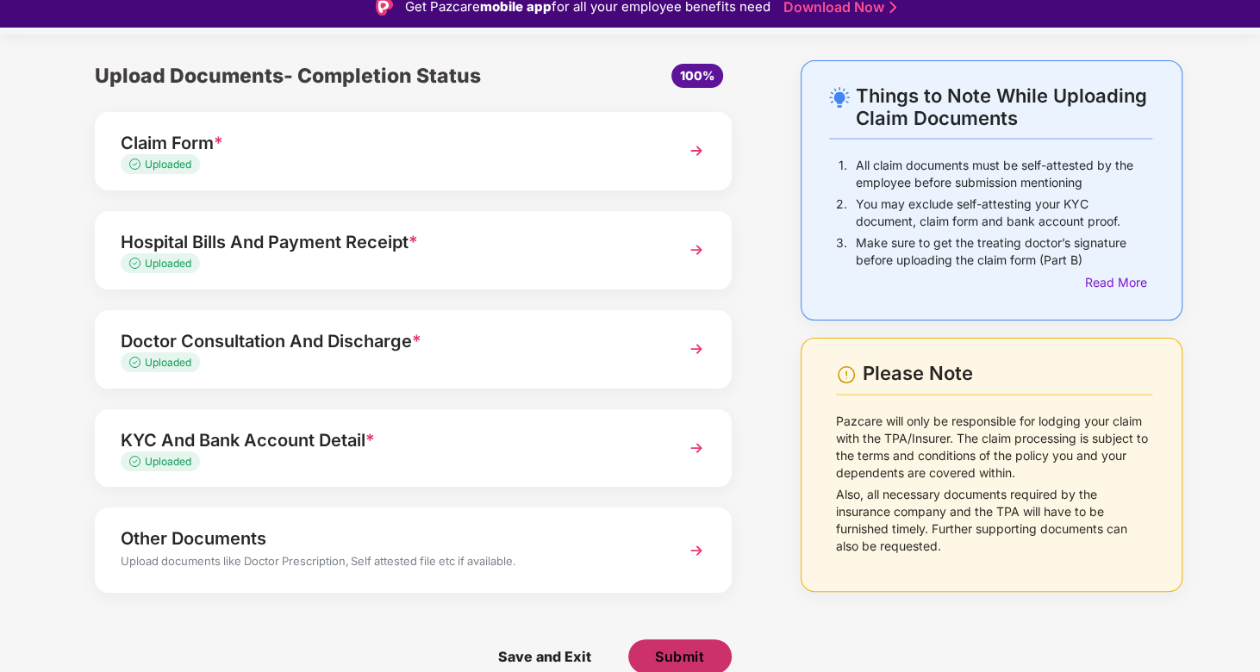
click at [680, 652] on span "Submit" at bounding box center [679, 656] width 49 height 19
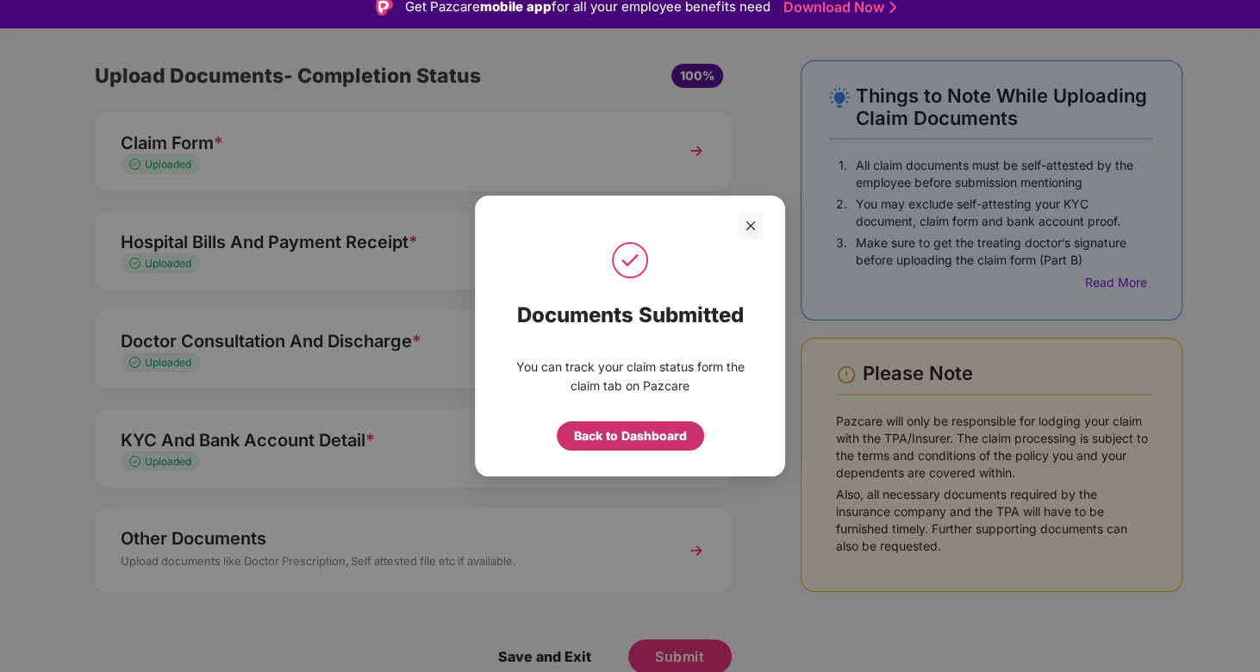
click at [620, 442] on div "Back to Dashboard" at bounding box center [630, 435] width 113 height 19
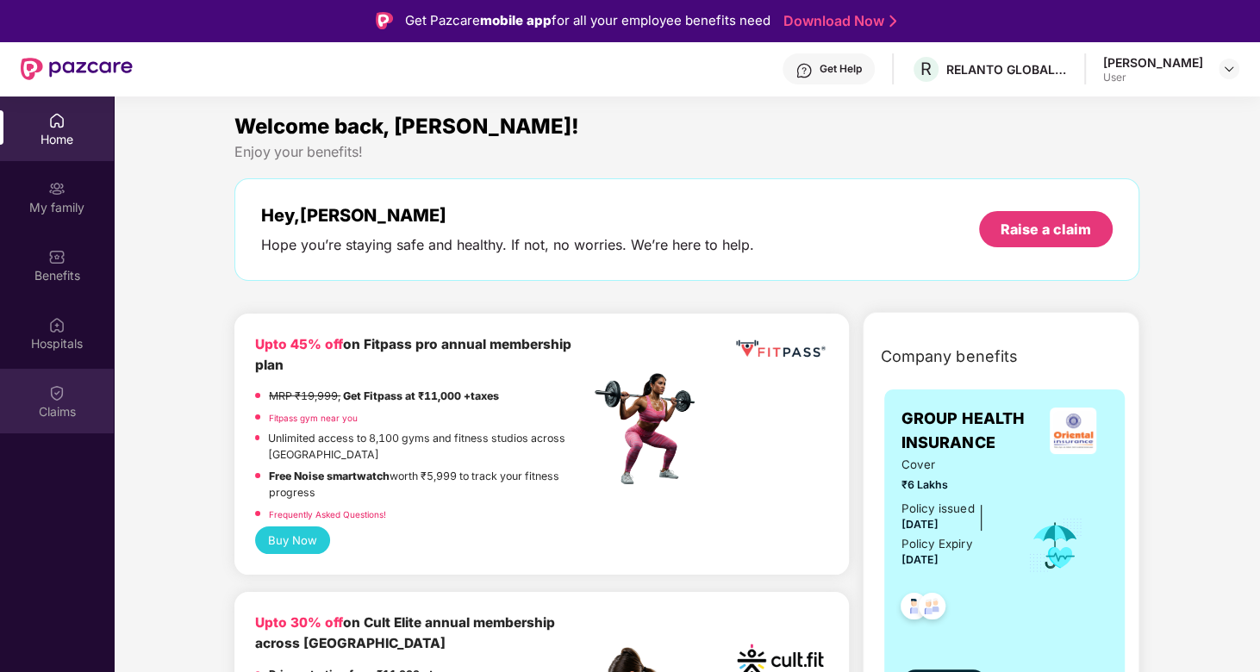
click at [77, 395] on div "Claims" at bounding box center [57, 401] width 114 height 65
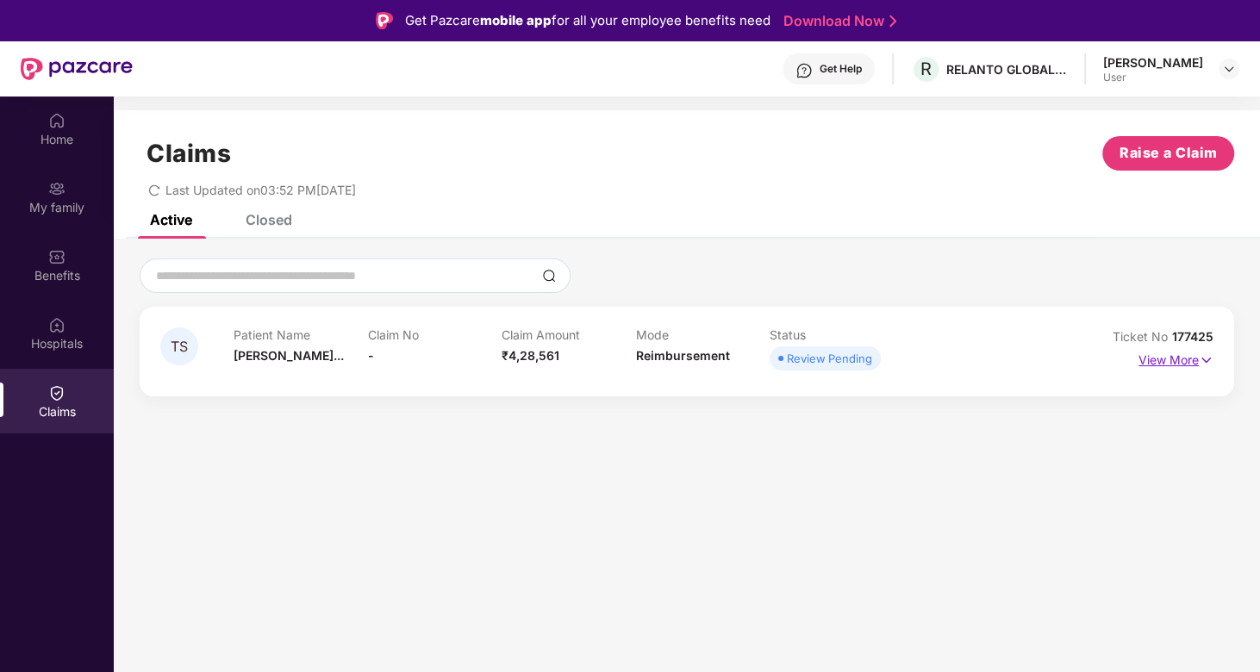
click at [1169, 362] on p "View More" at bounding box center [1175, 357] width 75 height 23
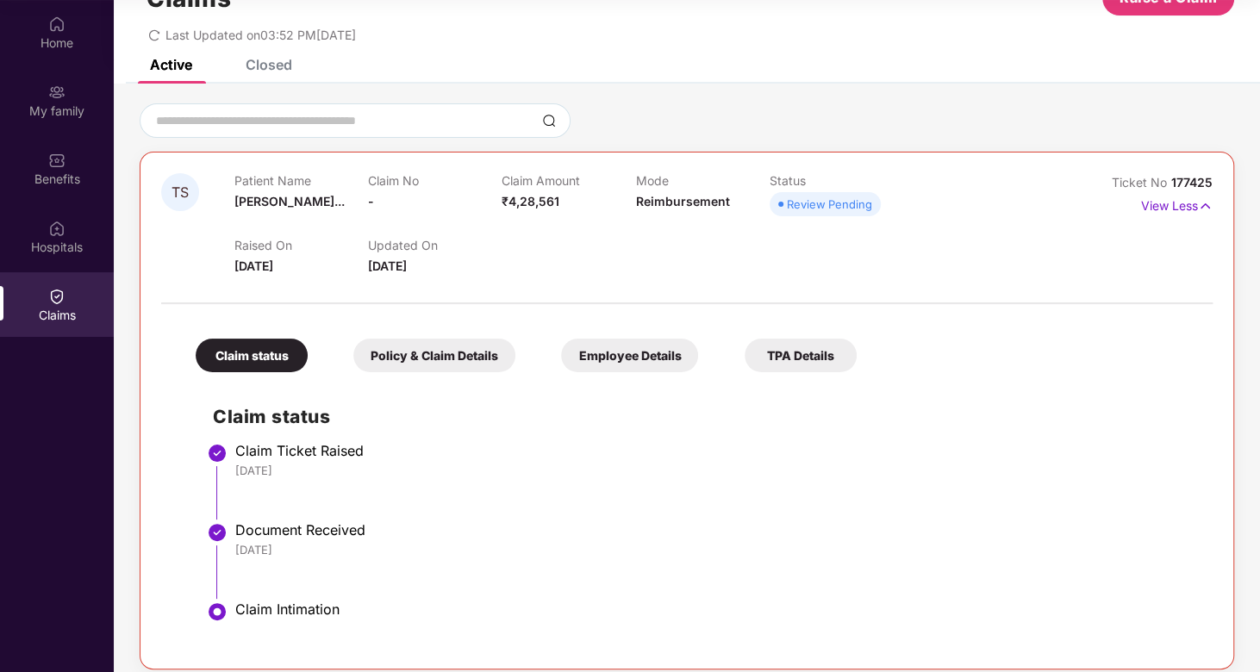
scroll to position [57, 0]
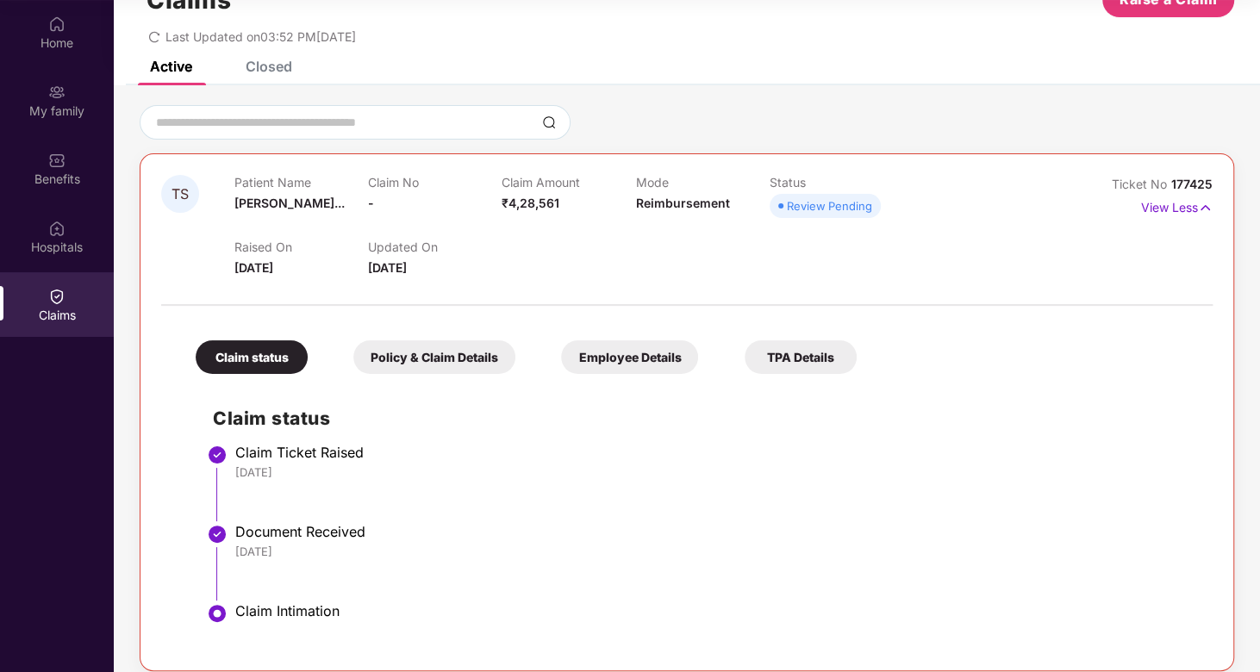
click at [456, 370] on div "Policy & Claim Details" at bounding box center [434, 357] width 162 height 34
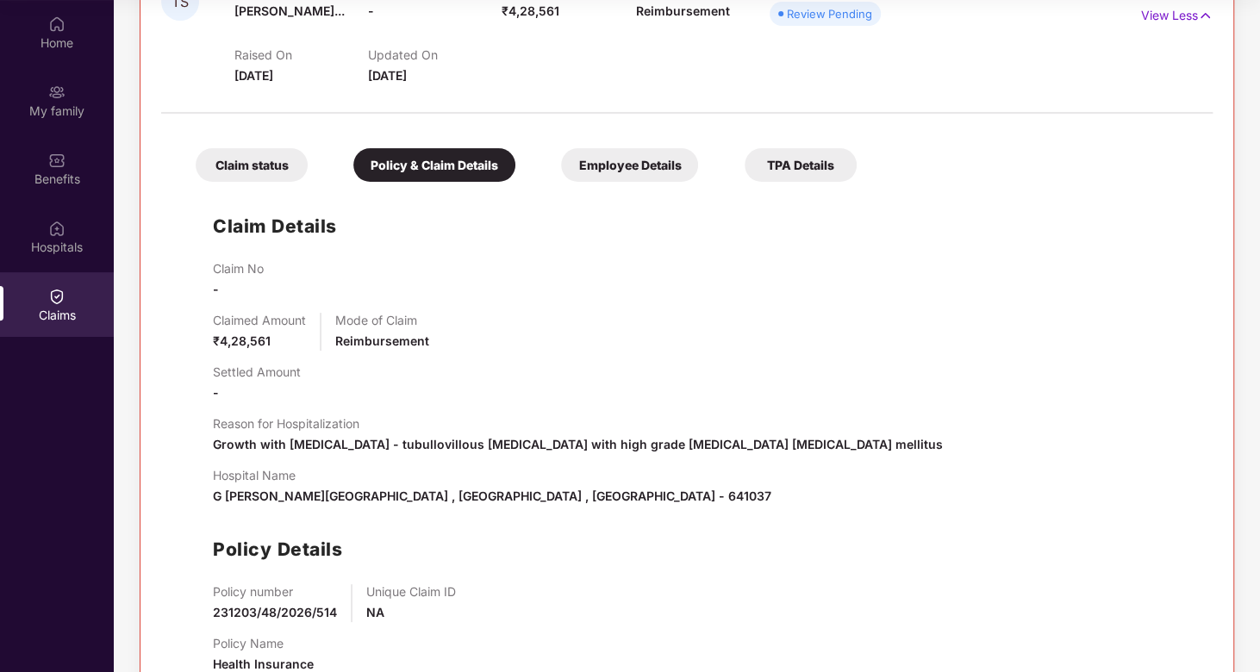
scroll to position [234, 0]
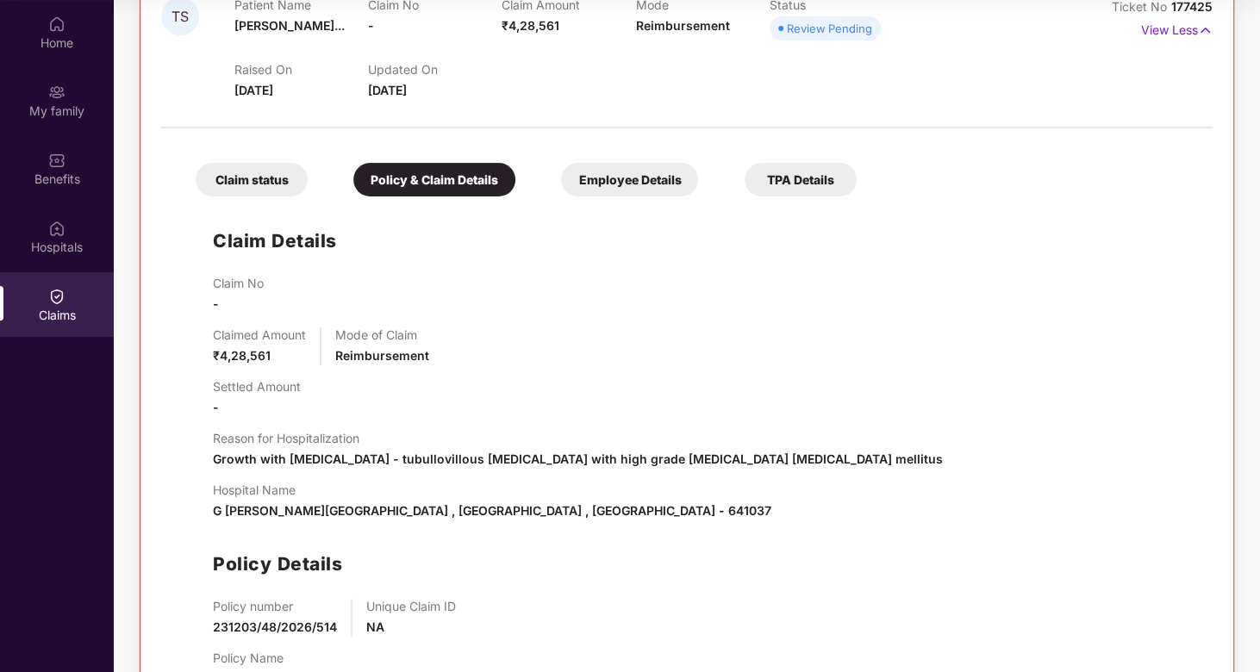
click at [627, 177] on div "Employee Details" at bounding box center [629, 180] width 137 height 34
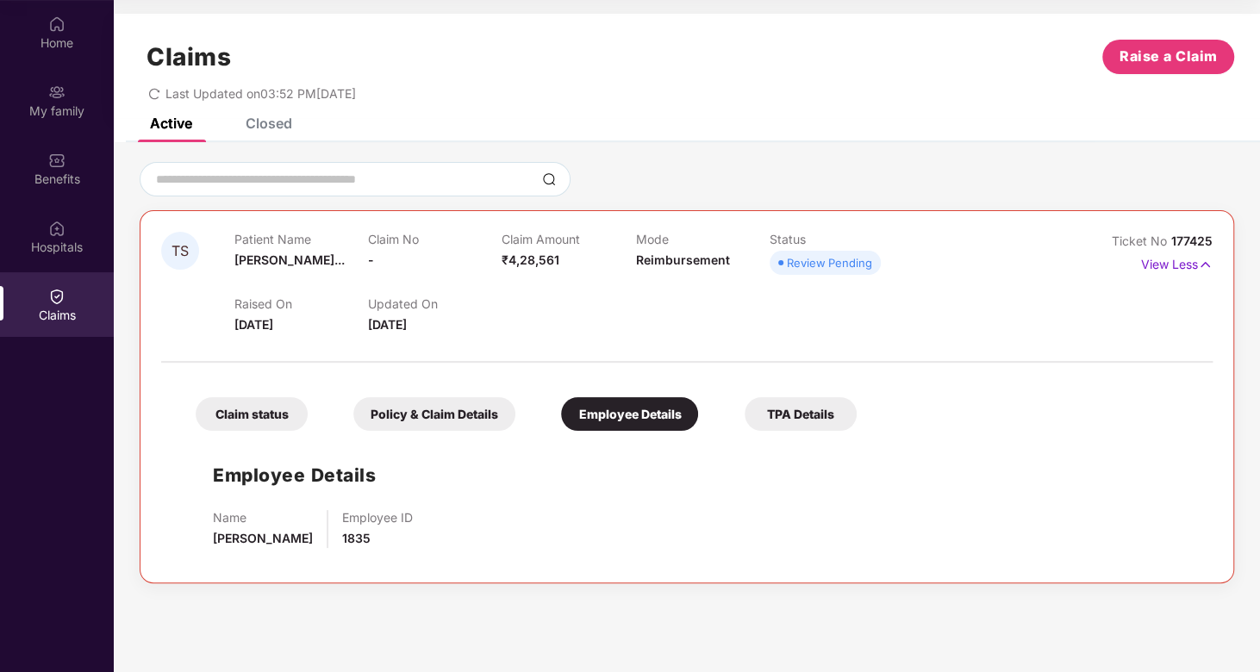
click at [797, 419] on div "TPA Details" at bounding box center [800, 414] width 112 height 34
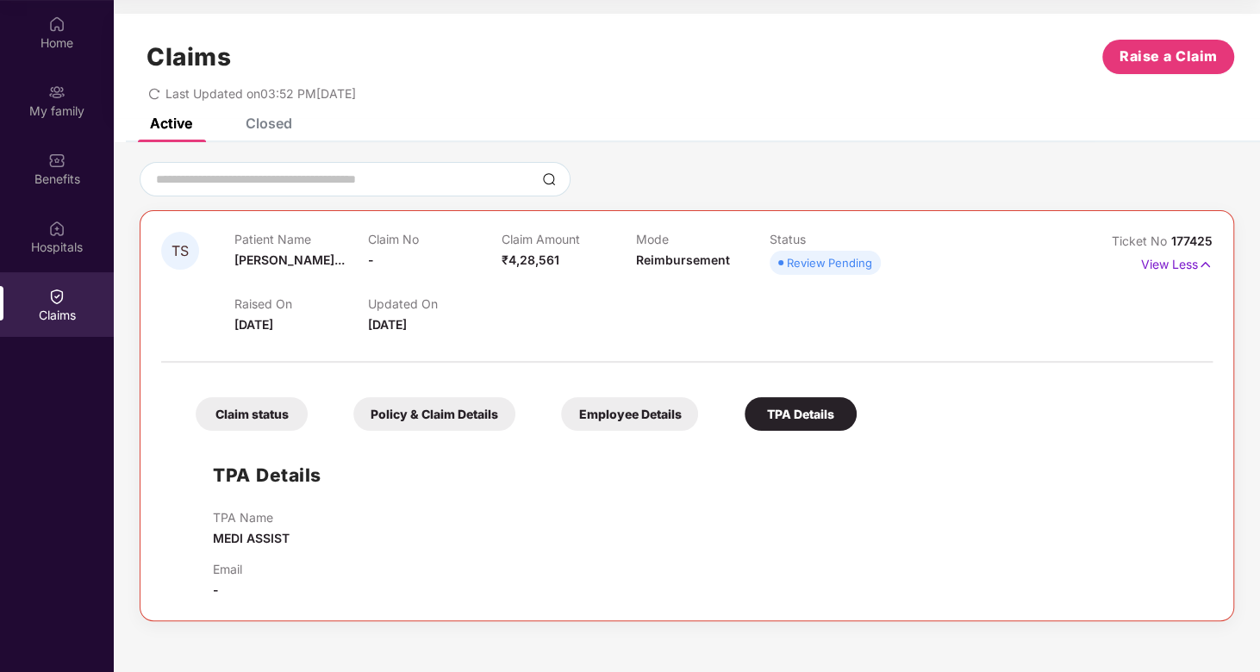
click at [244, 411] on div "Claim status" at bounding box center [252, 414] width 112 height 34
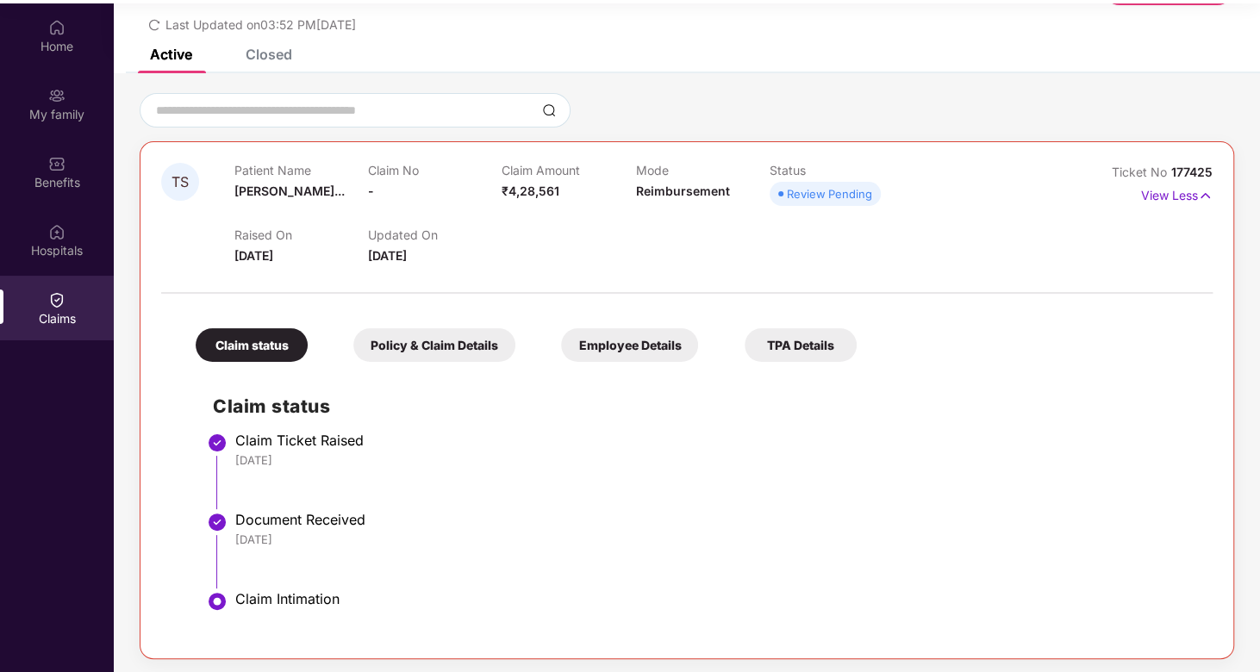
scroll to position [96, 0]
